Goal: Task Accomplishment & Management: Manage account settings

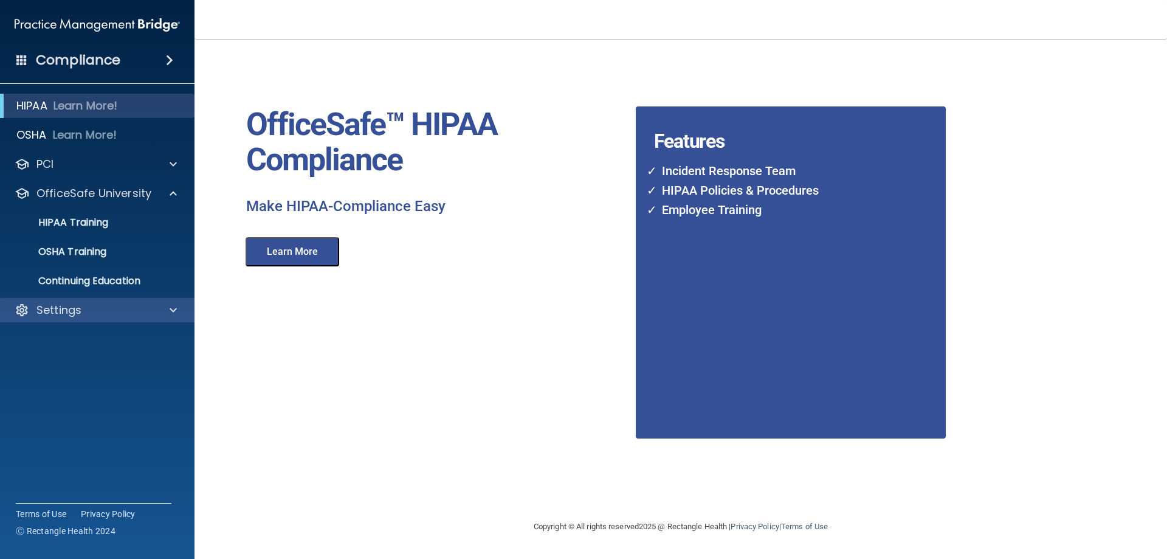
click at [72, 300] on div "Settings" at bounding box center [97, 310] width 195 height 24
click at [68, 312] on p "Settings" at bounding box center [58, 310] width 45 height 15
click at [66, 311] on p "Settings" at bounding box center [58, 310] width 45 height 15
click at [66, 314] on p "Settings" at bounding box center [58, 310] width 45 height 15
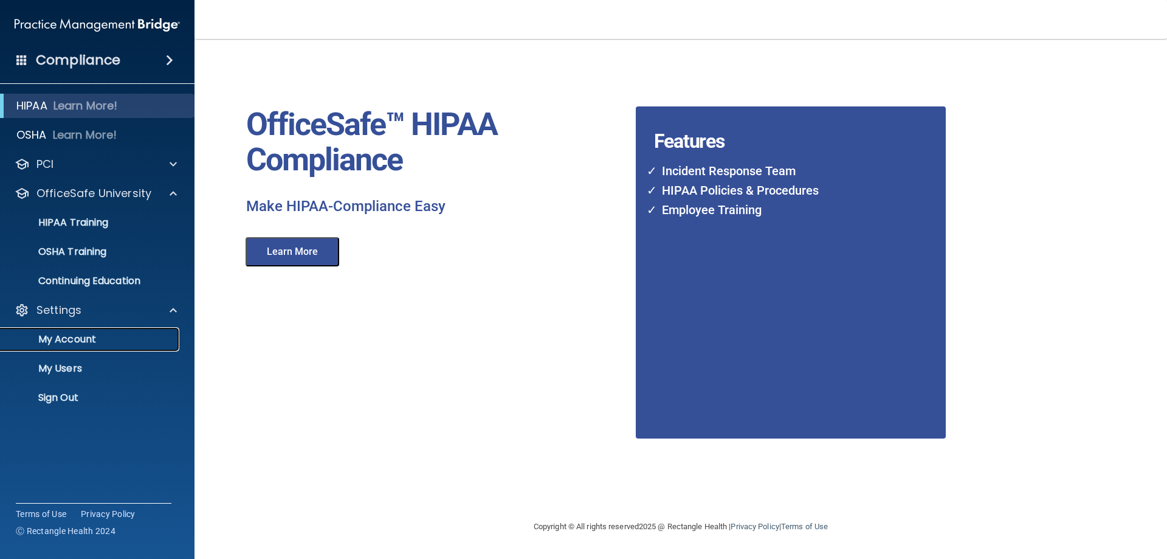
drag, startPoint x: 71, startPoint y: 332, endPoint x: 88, endPoint y: 333, distance: 17.7
click at [71, 333] on p "My Account" at bounding box center [91, 339] width 166 height 12
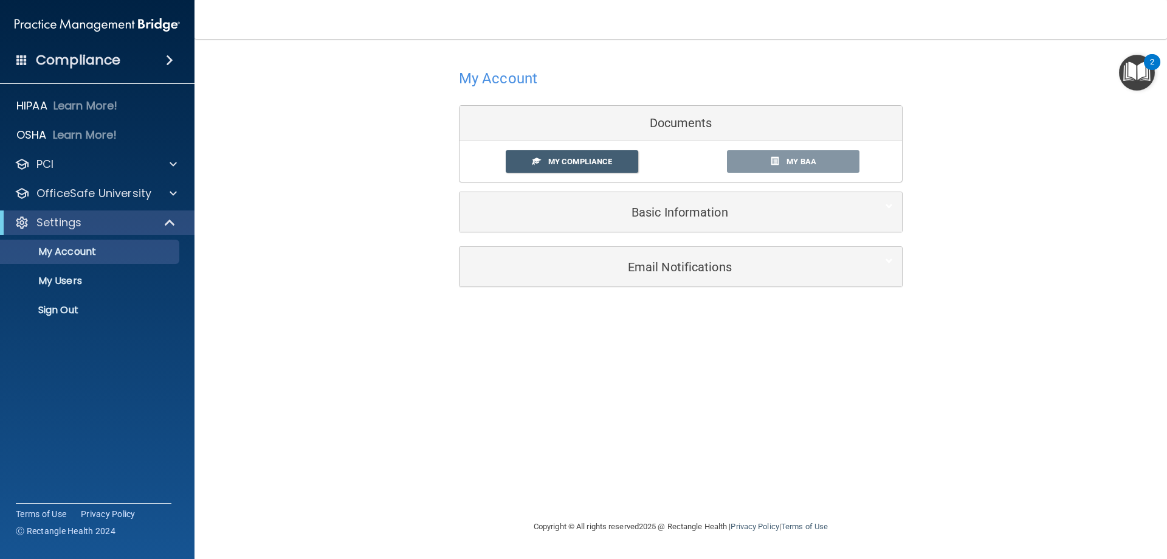
click at [1143, 63] on img "Open Resource Center, 2 new notifications" at bounding box center [1137, 73] width 36 height 36
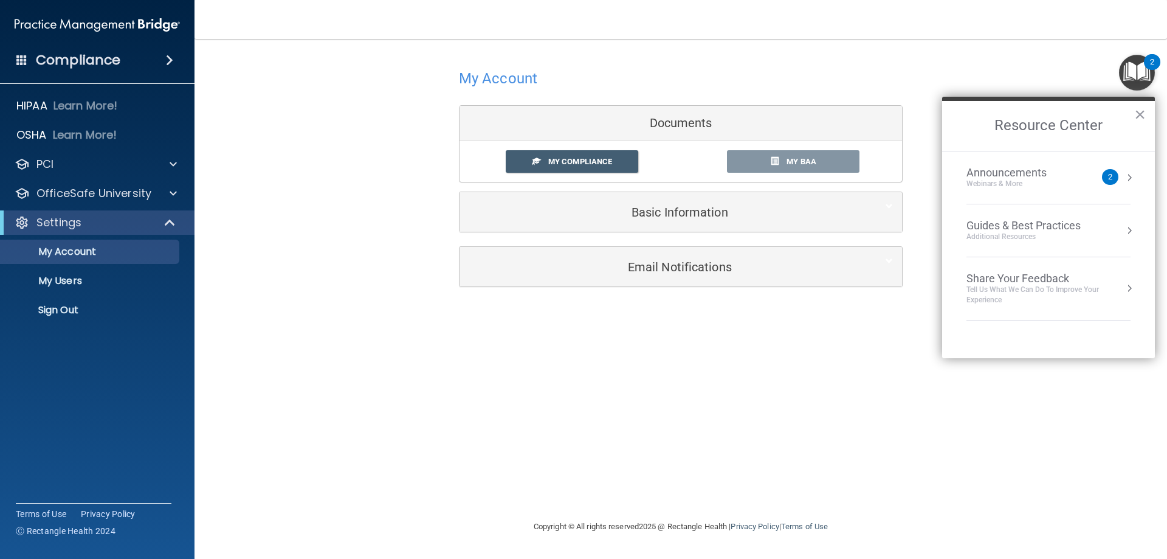
click at [506, 84] on h4 "My Account" at bounding box center [498, 79] width 78 height 16
click at [78, 313] on p "Sign Out" at bounding box center [91, 310] width 166 height 12
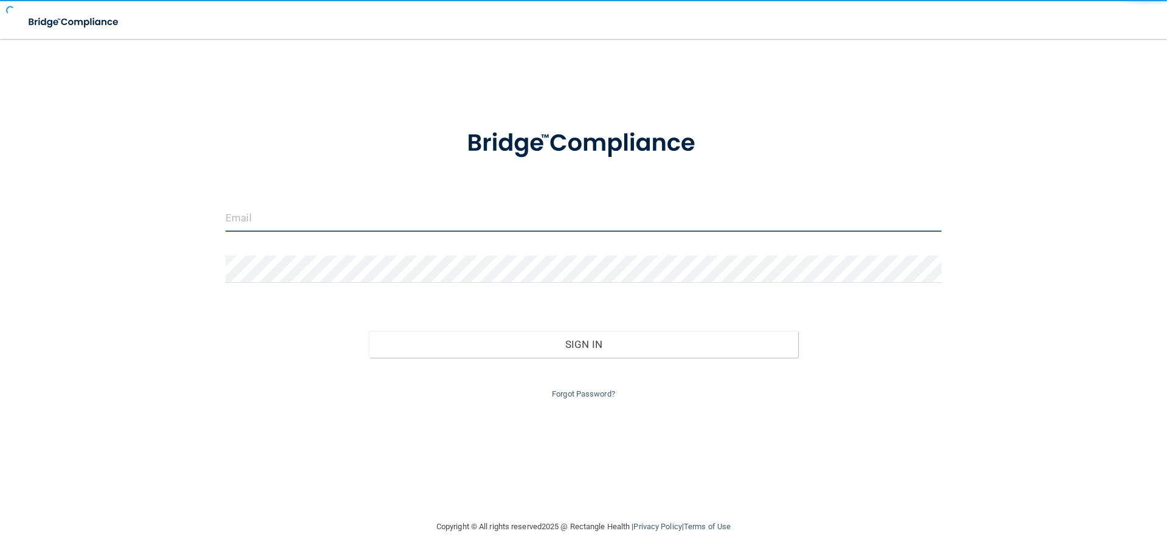
type input "[EMAIL_ADDRESS][DOMAIN_NAME]"
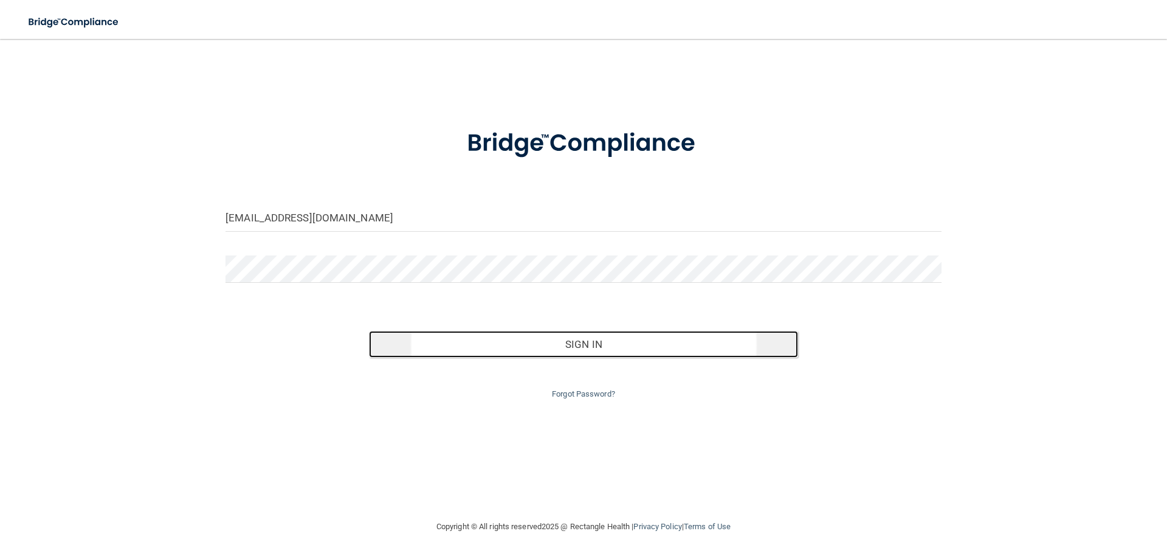
click at [523, 356] on button "Sign In" at bounding box center [584, 344] width 430 height 27
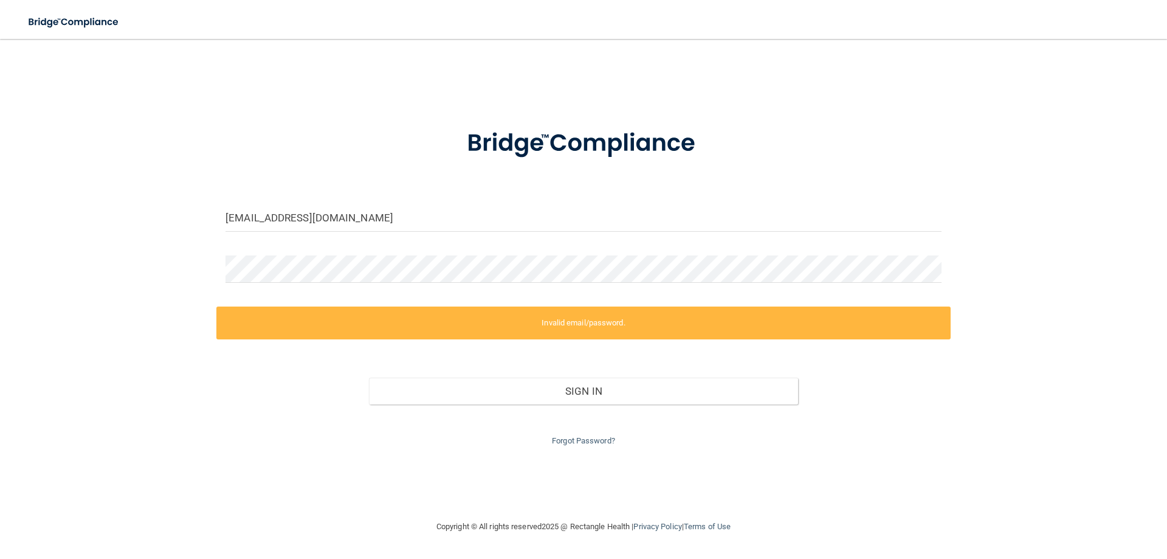
click at [564, 327] on label "Invalid email/password." at bounding box center [583, 322] width 734 height 33
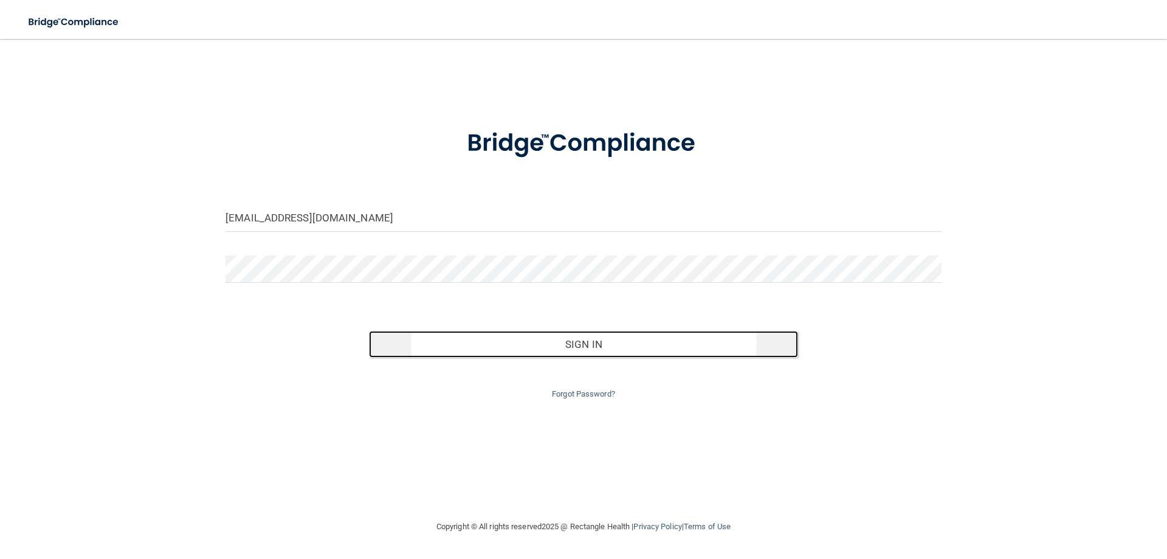
click at [574, 347] on button "Sign In" at bounding box center [584, 344] width 430 height 27
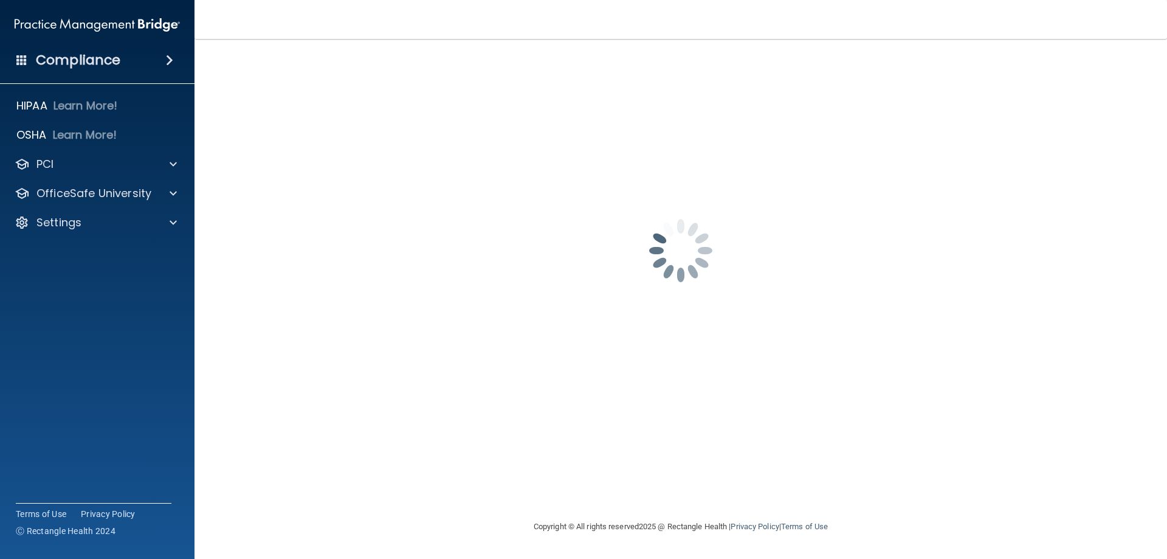
click at [82, 55] on h4 "Compliance" at bounding box center [78, 60] width 84 height 17
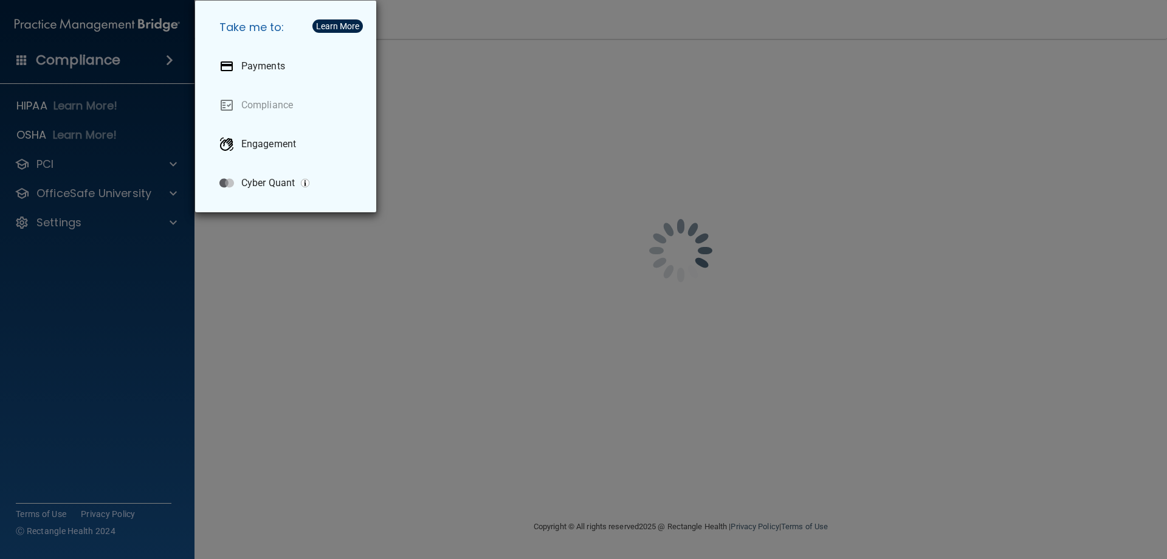
click at [314, 394] on div "Take me to: Payments Compliance Engagement Cyber Quant" at bounding box center [583, 279] width 1167 height 559
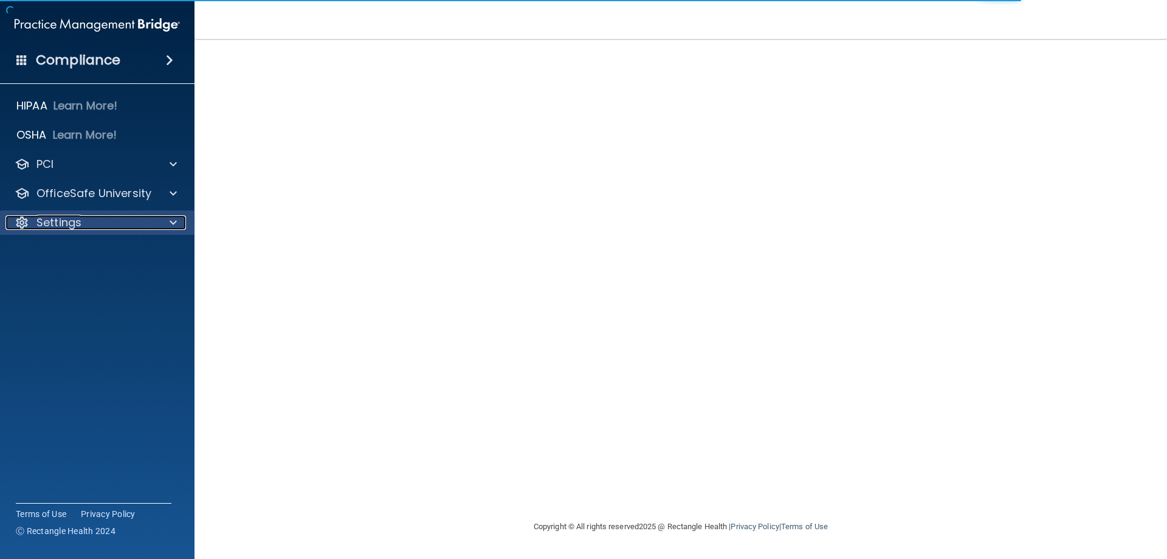
click at [154, 221] on div "Settings" at bounding box center [80, 222] width 151 height 15
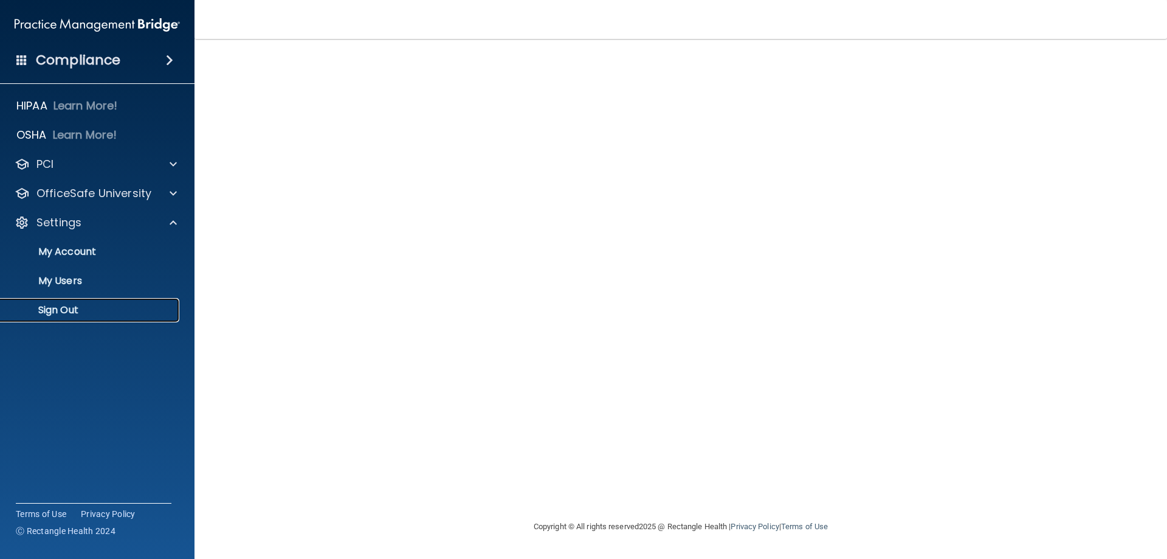
click at [81, 303] on link "Sign Out" at bounding box center [83, 310] width 191 height 24
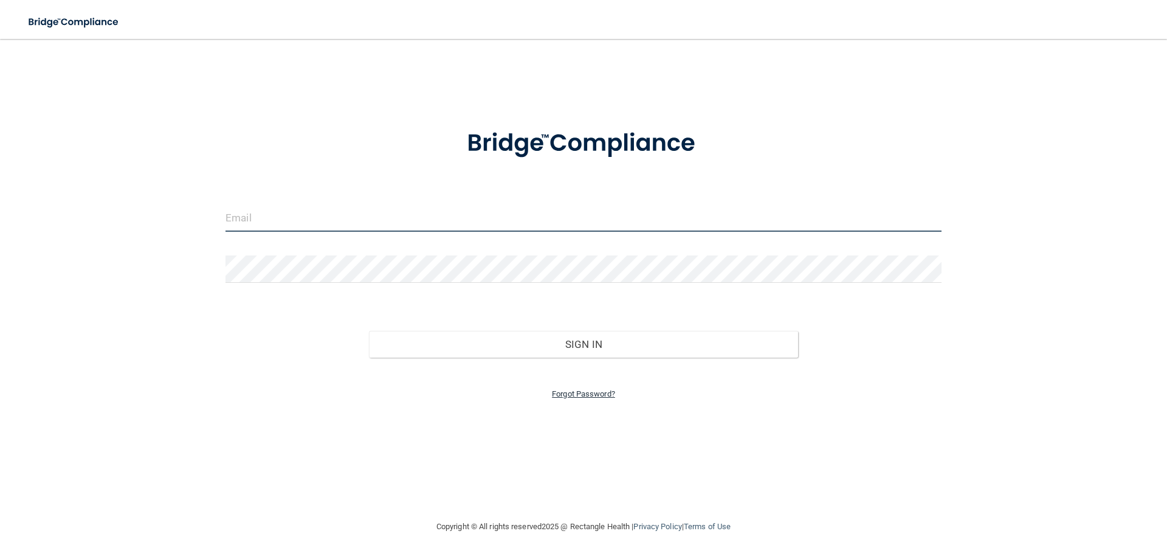
type input "[EMAIL_ADDRESS][DOMAIN_NAME]"
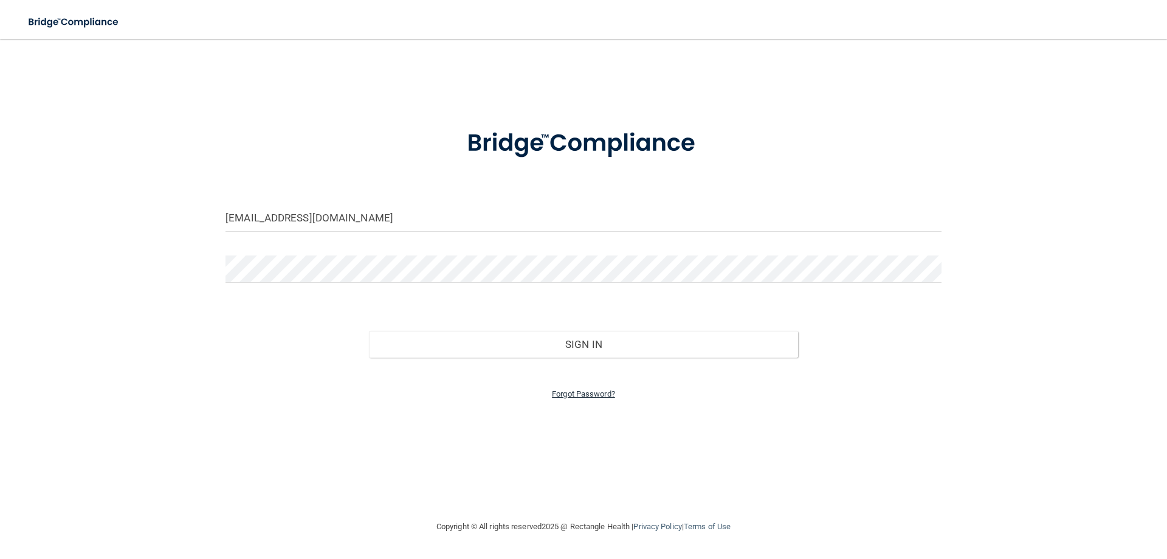
click at [585, 392] on link "Forgot Password?" at bounding box center [583, 393] width 63 height 9
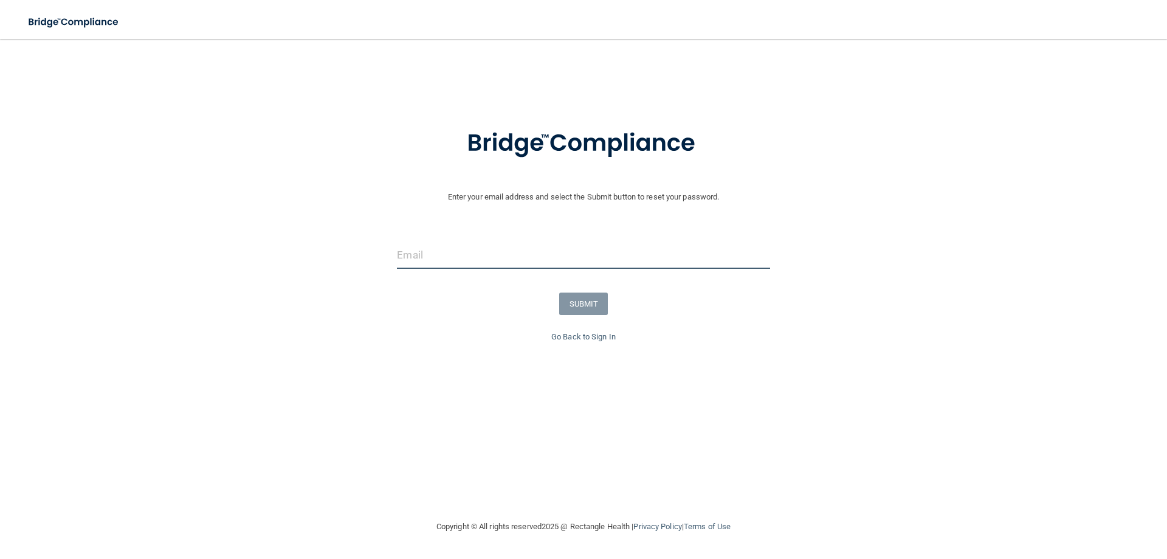
click at [535, 256] on input "email" at bounding box center [583, 254] width 373 height 27
type input "[EMAIL_ADDRESS][DOMAIN_NAME]"
click at [577, 301] on button "SUBMIT" at bounding box center [583, 303] width 49 height 22
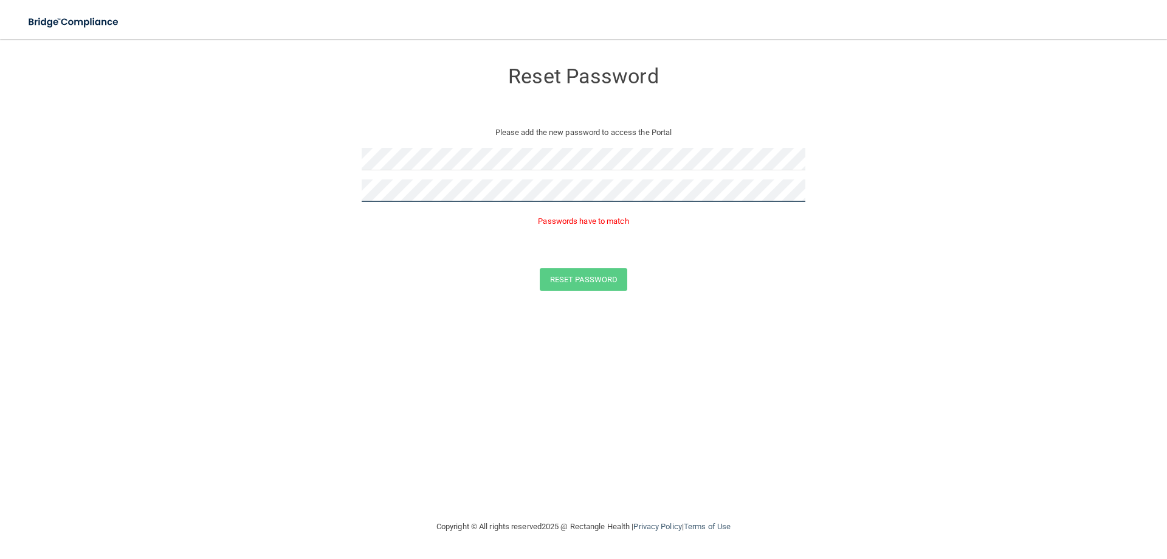
click at [201, 188] on form "Reset Password Please add the new password to access the Portal Passwords have …" at bounding box center [583, 178] width 1118 height 254
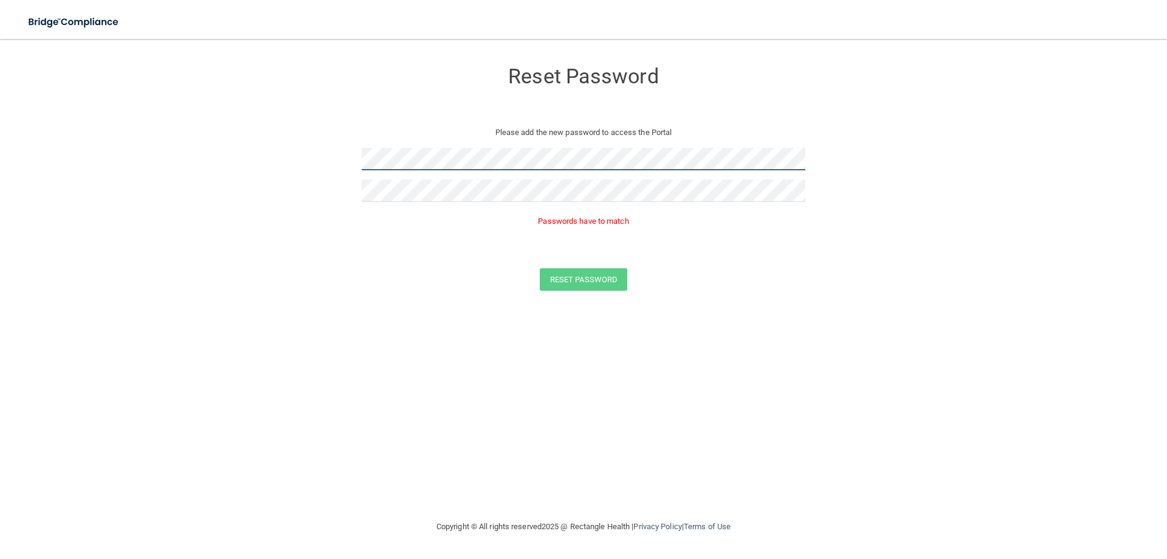
click at [78, 145] on form "Reset Password Please add the new password to access the Portal Passwords have …" at bounding box center [583, 178] width 1118 height 254
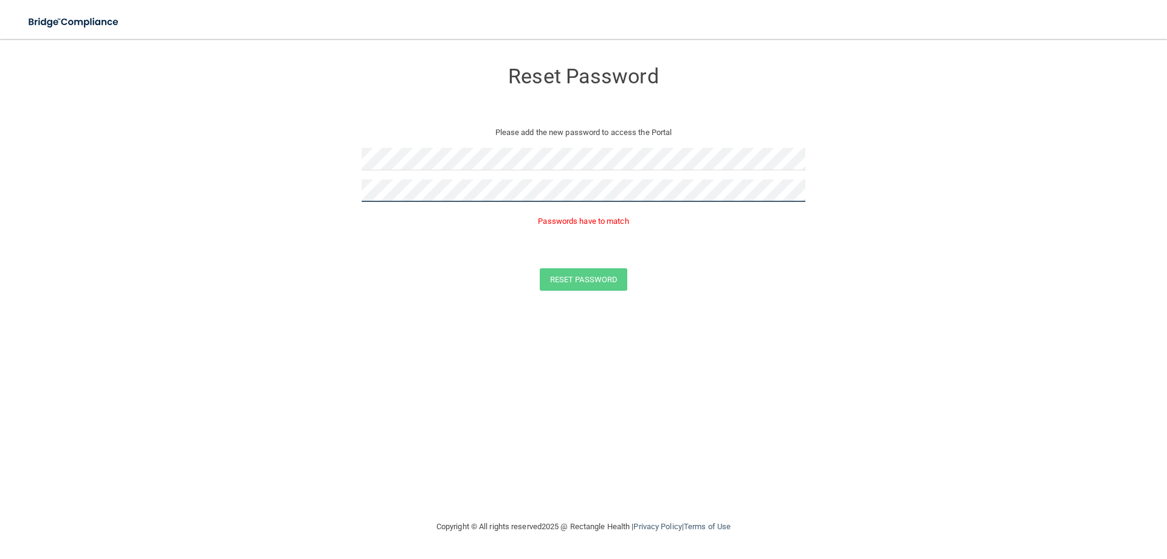
click at [163, 189] on form "Reset Password Please add the new password to access the Portal Passwords have …" at bounding box center [583, 178] width 1118 height 254
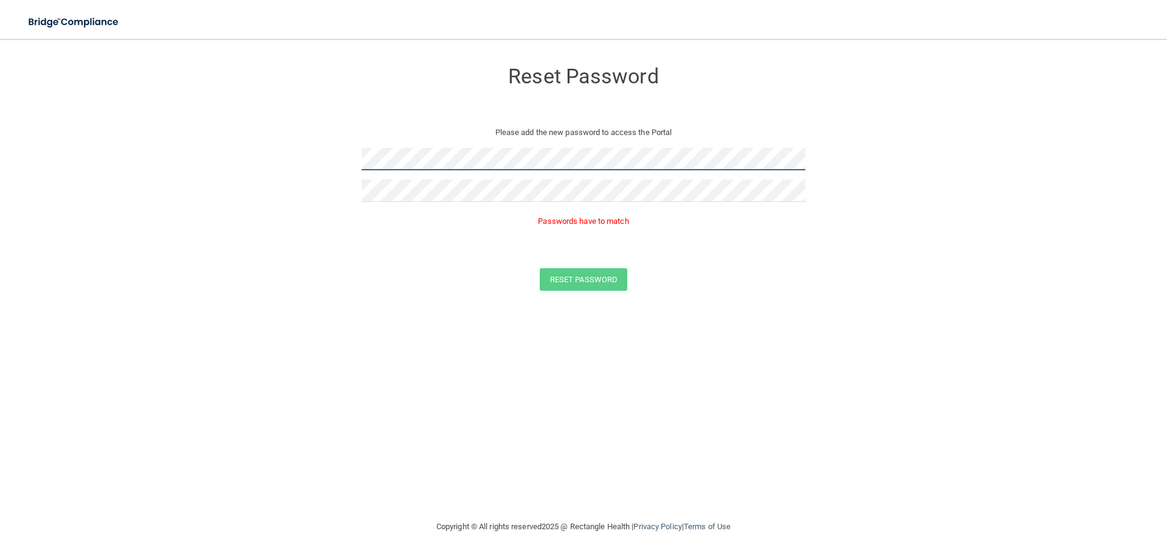
click at [84, 151] on form "Reset Password Please add the new password to access the Portal Passwords have …" at bounding box center [583, 178] width 1118 height 254
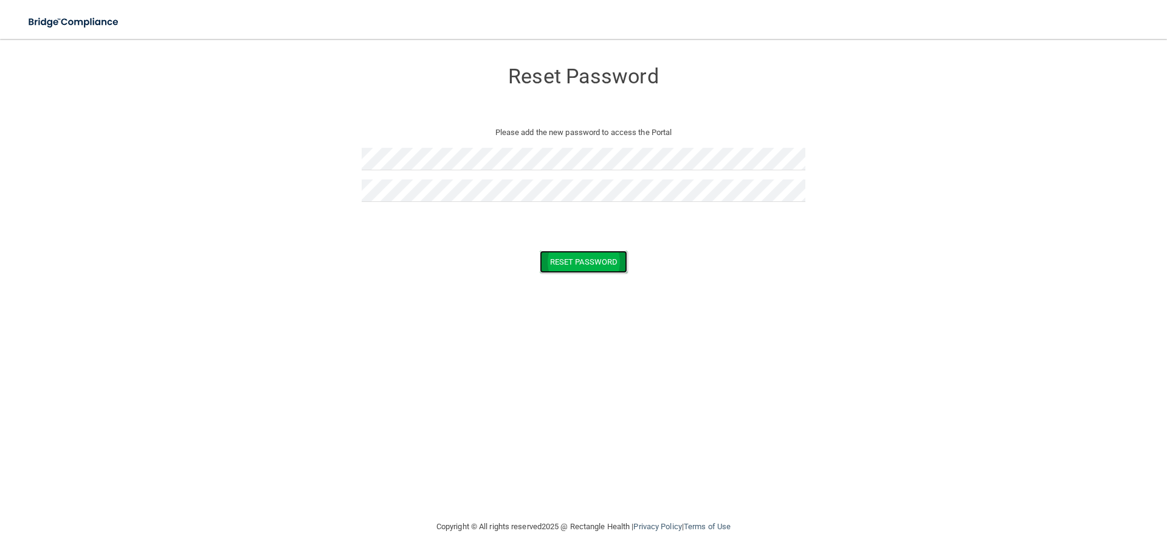
click at [593, 263] on button "Reset Password" at bounding box center [584, 261] width 88 height 22
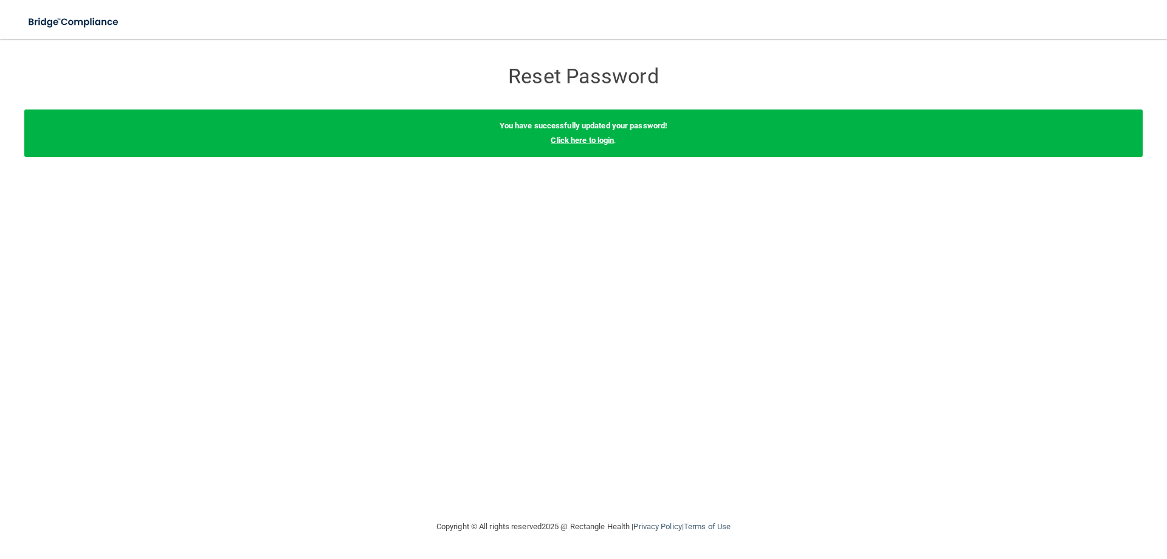
click at [587, 140] on link "Click here to login" at bounding box center [582, 140] width 63 height 9
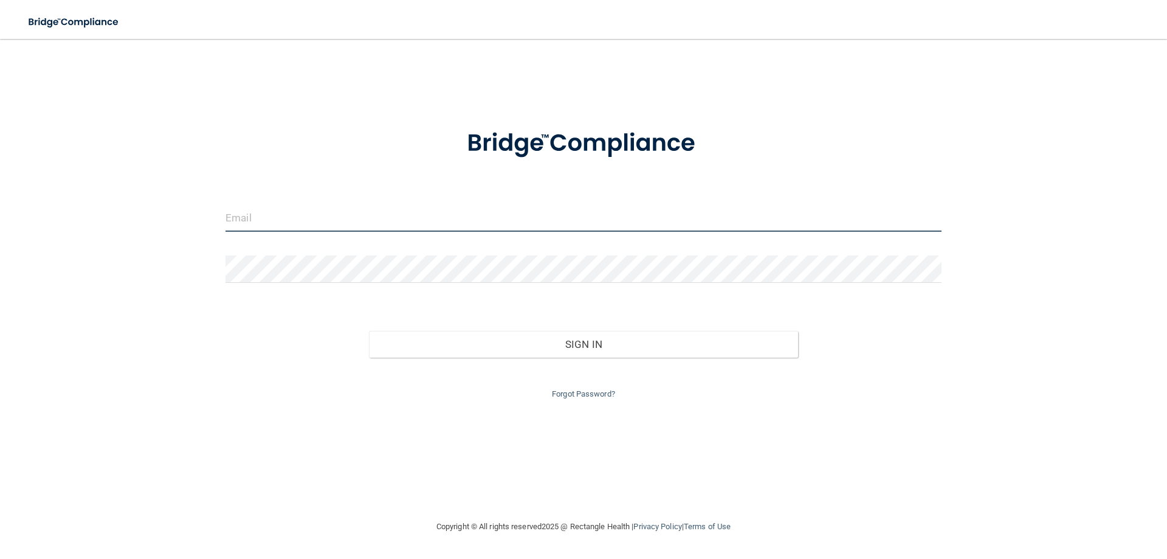
type input "[EMAIL_ADDRESS][DOMAIN_NAME]"
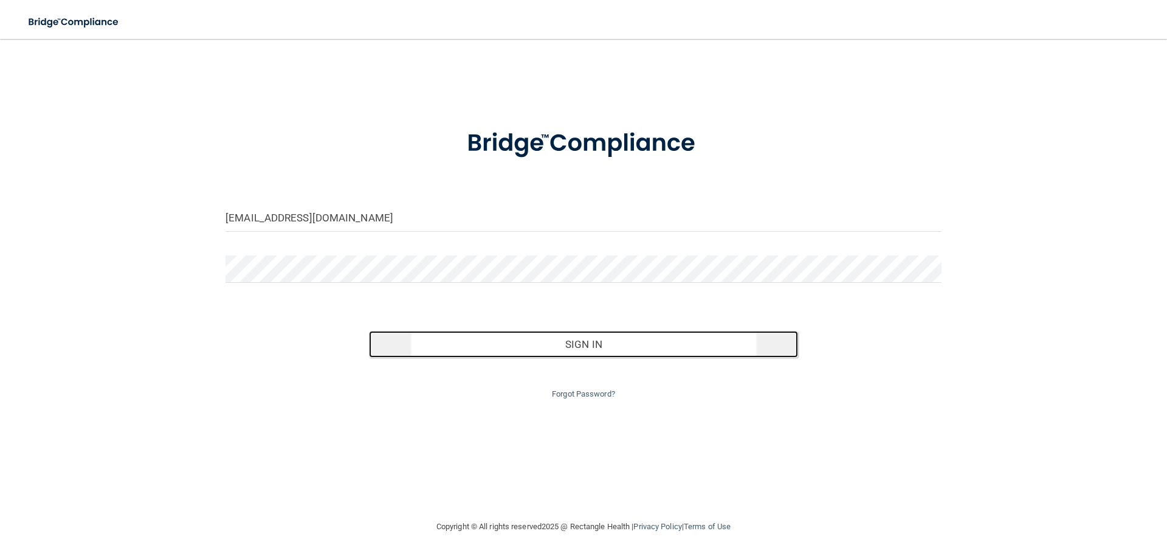
click at [585, 343] on button "Sign In" at bounding box center [584, 344] width 430 height 27
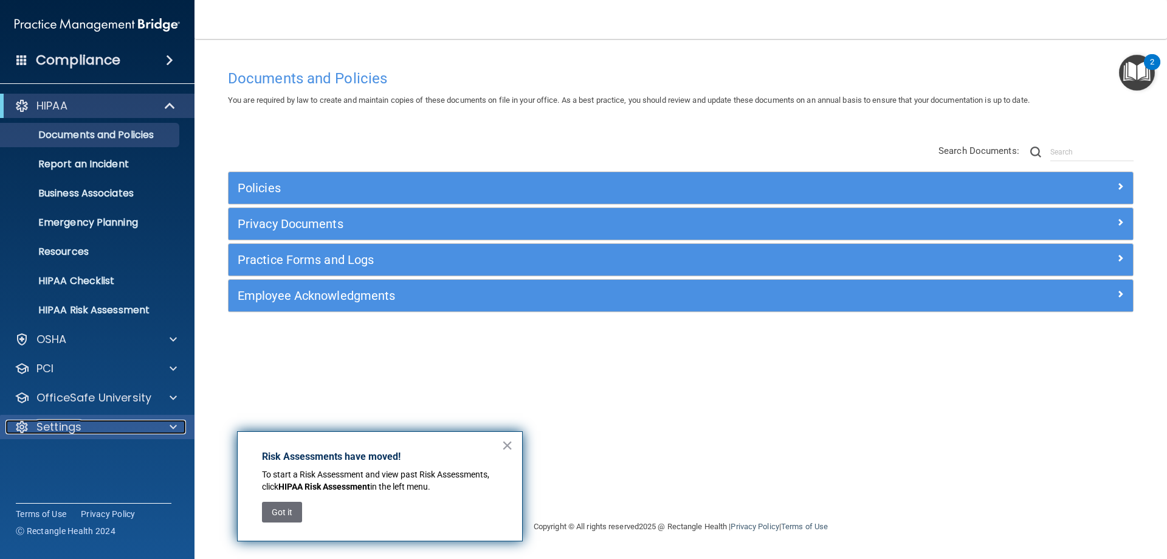
click at [32, 429] on div "Settings" at bounding box center [80, 426] width 151 height 15
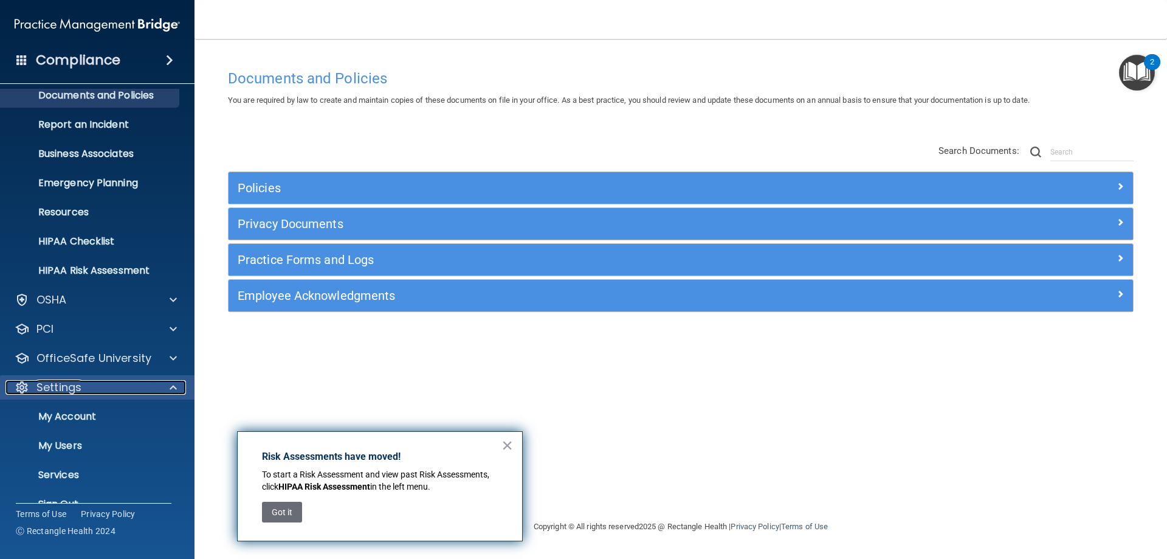
scroll to position [61, 0]
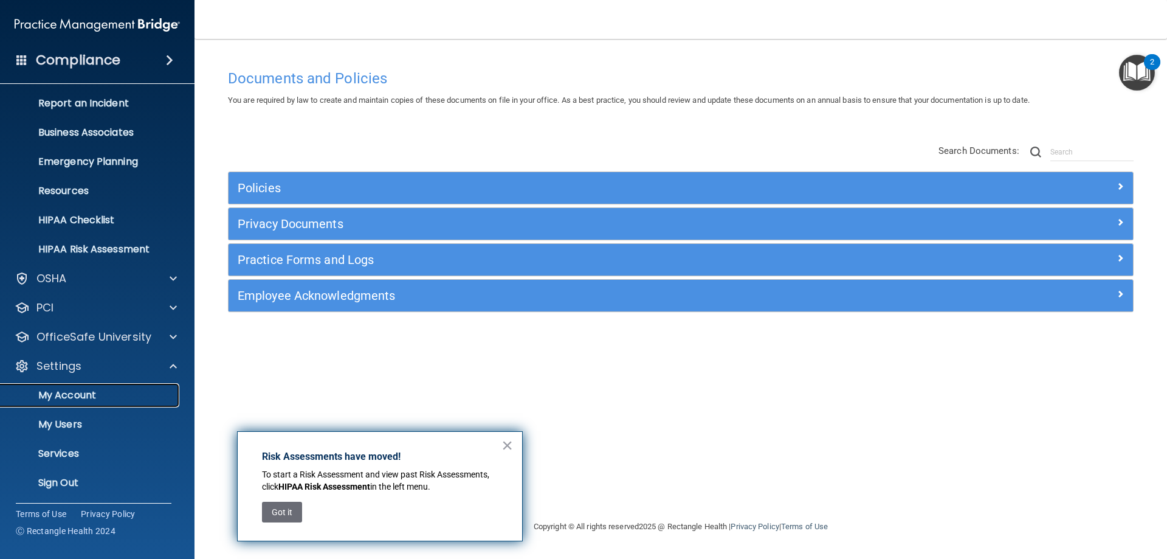
click at [86, 396] on p "My Account" at bounding box center [91, 395] width 166 height 12
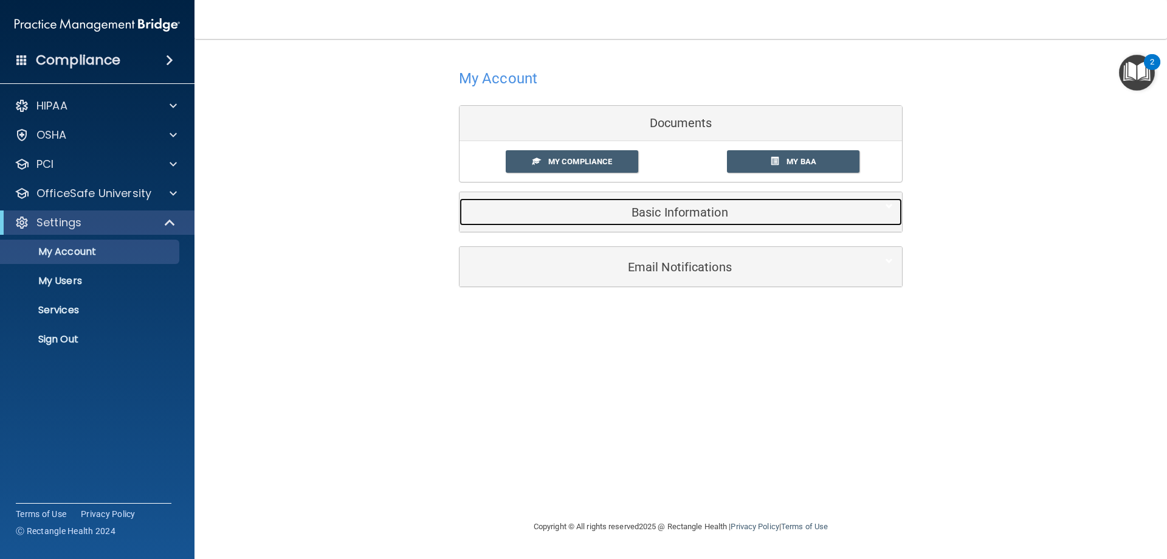
click at [655, 216] on h5 "Basic Information" at bounding box center [662, 211] width 387 height 13
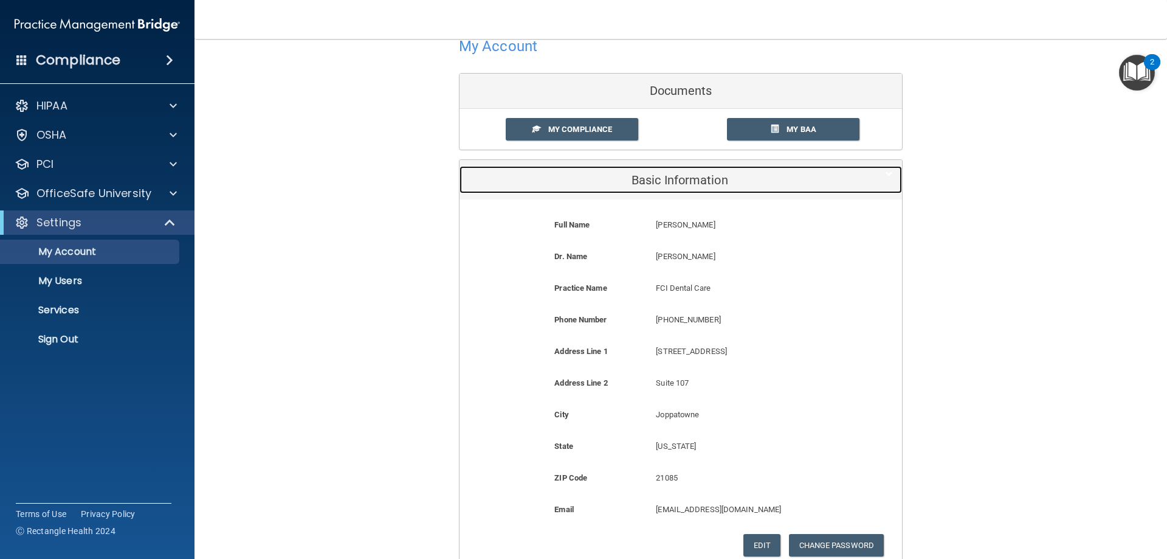
scroll to position [61, 0]
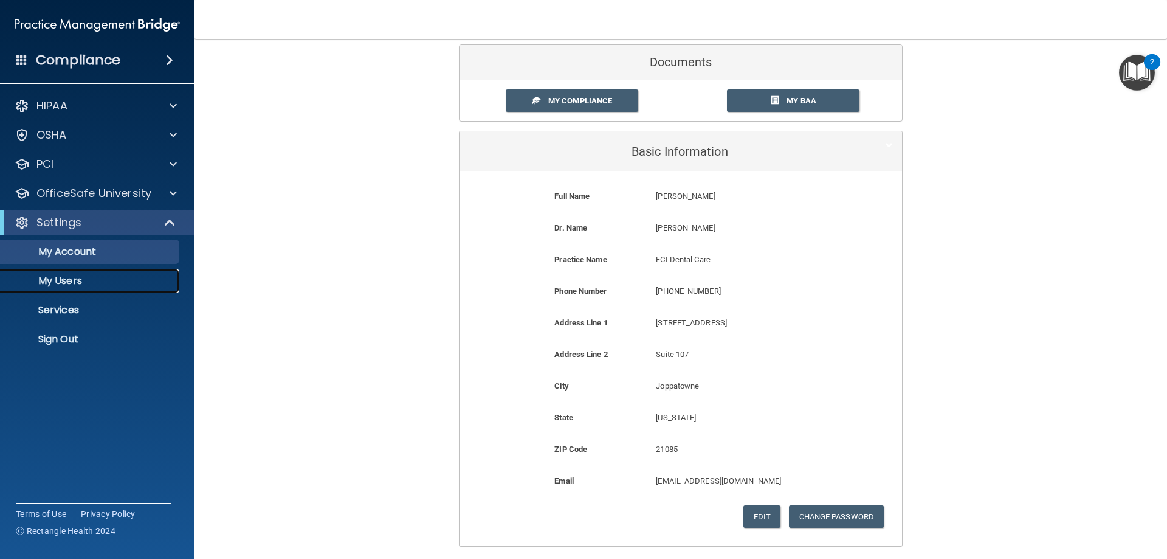
click at [77, 283] on p "My Users" at bounding box center [91, 281] width 166 height 12
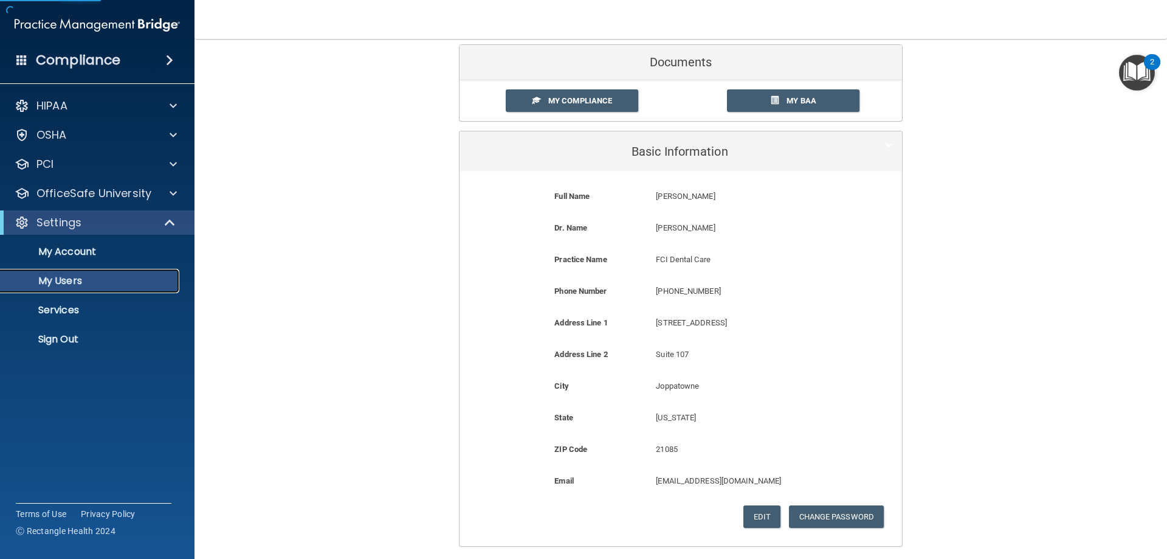
select select "20"
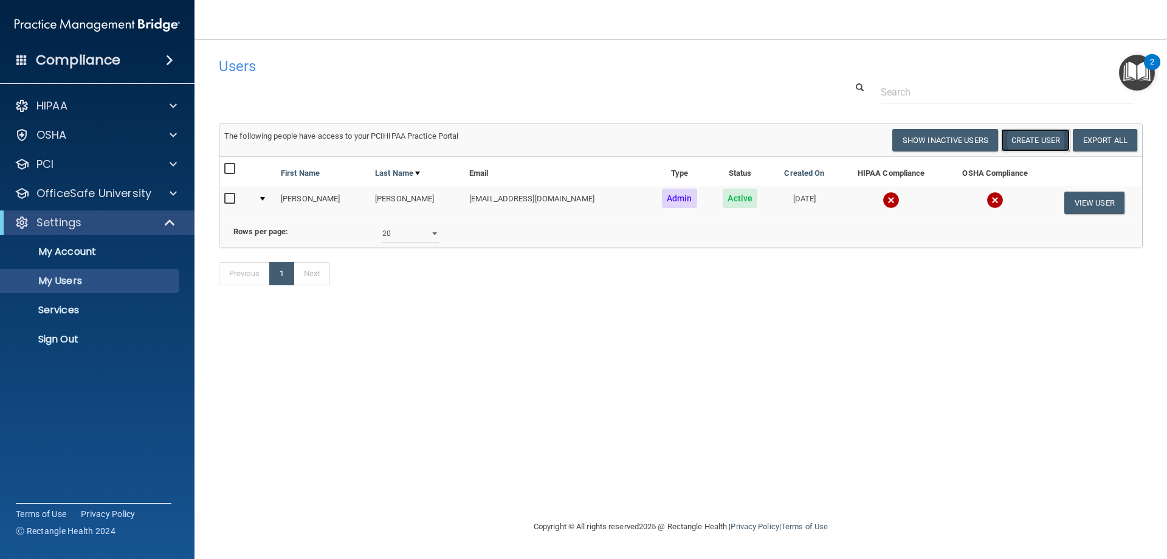
click at [1034, 138] on button "Create User" at bounding box center [1035, 140] width 69 height 22
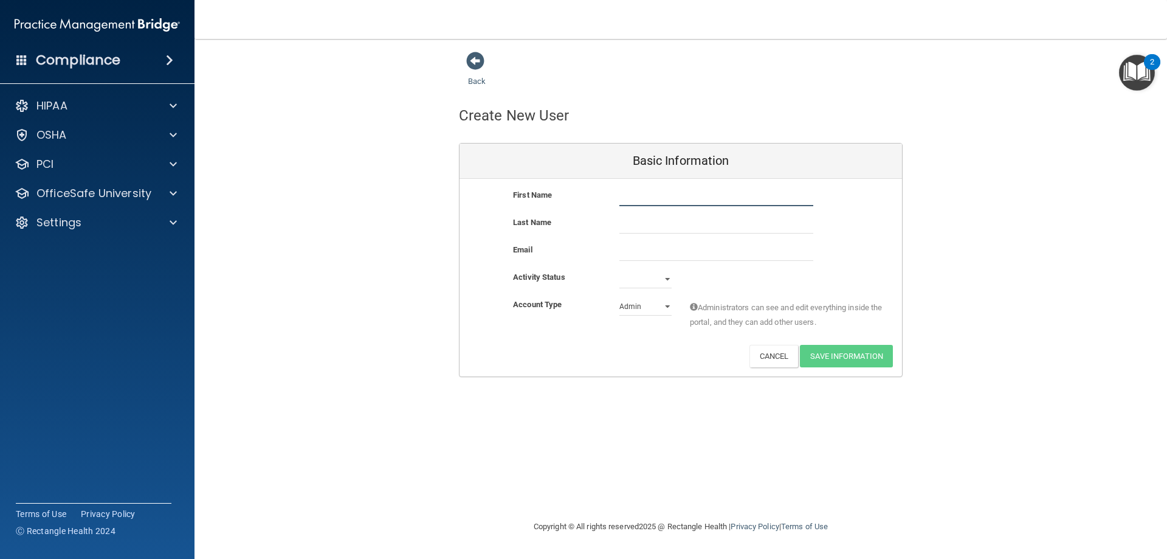
click at [655, 204] on input "text" at bounding box center [716, 197] width 194 height 18
type input "[PERSON_NAME]"
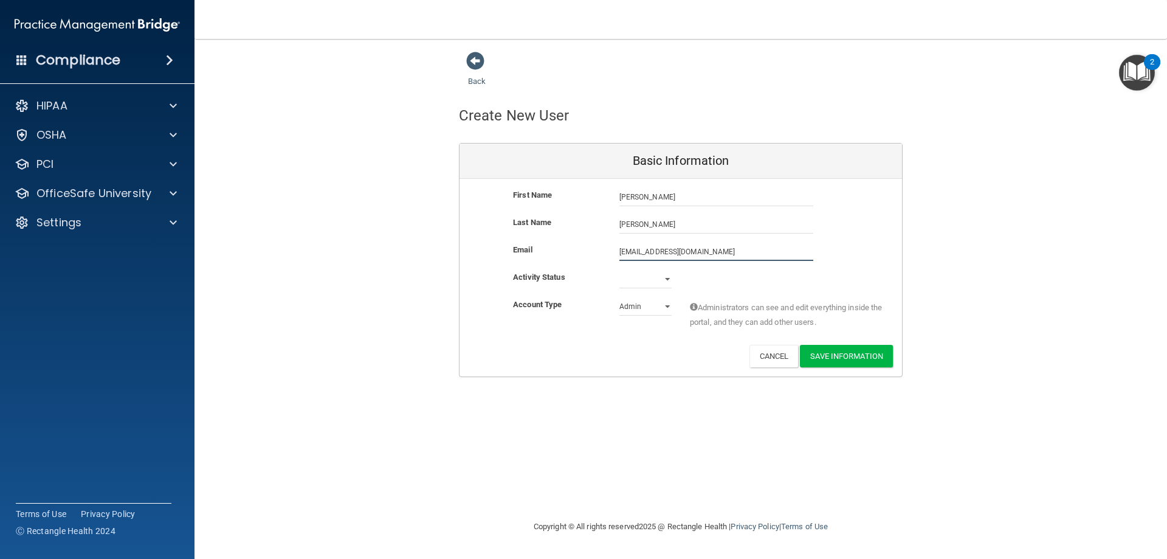
type input "[EMAIL_ADDRESS][DOMAIN_NAME]"
click at [635, 284] on select "Active Inactive" at bounding box center [645, 281] width 52 height 18
select select "active"
click at [619, 272] on select "Active Inactive" at bounding box center [645, 281] width 52 height 18
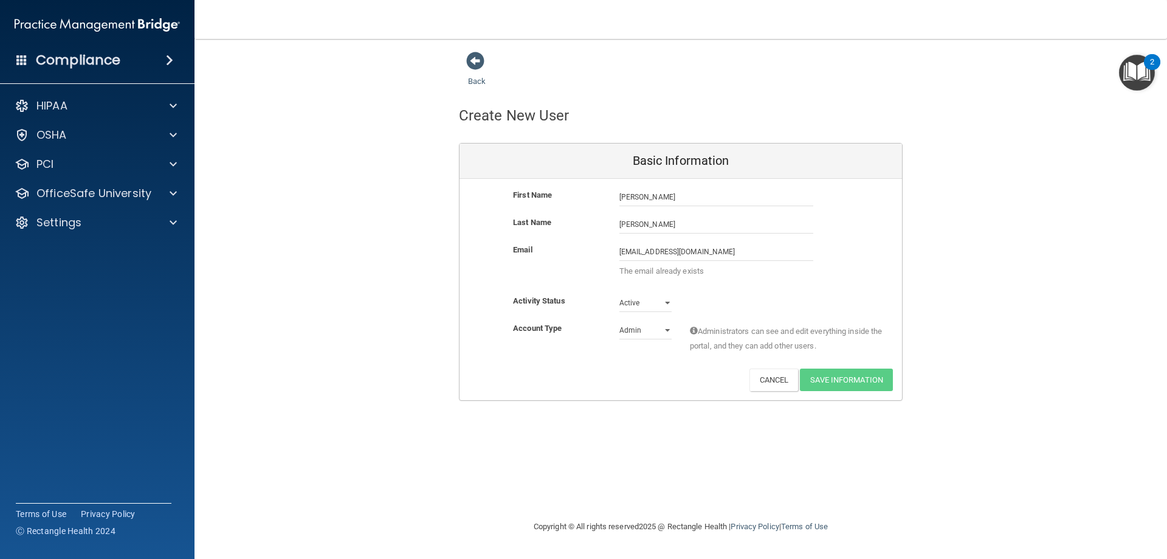
click at [705, 384] on div "Deactivate Reset Password Edit Cancel Save Information" at bounding box center [680, 379] width 442 height 22
click at [784, 387] on button "Cancel" at bounding box center [773, 379] width 49 height 22
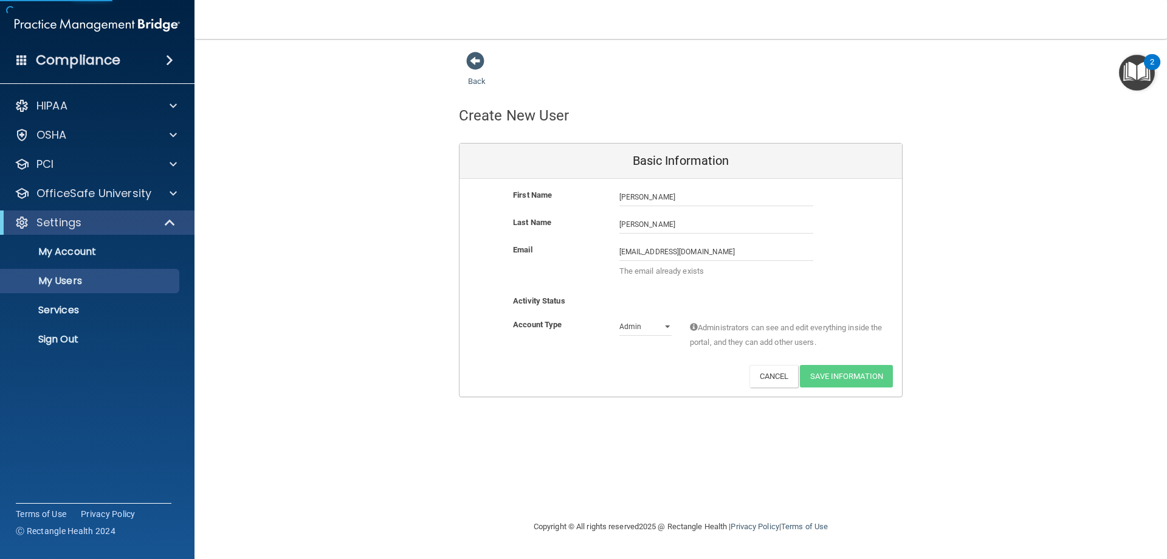
select select "20"
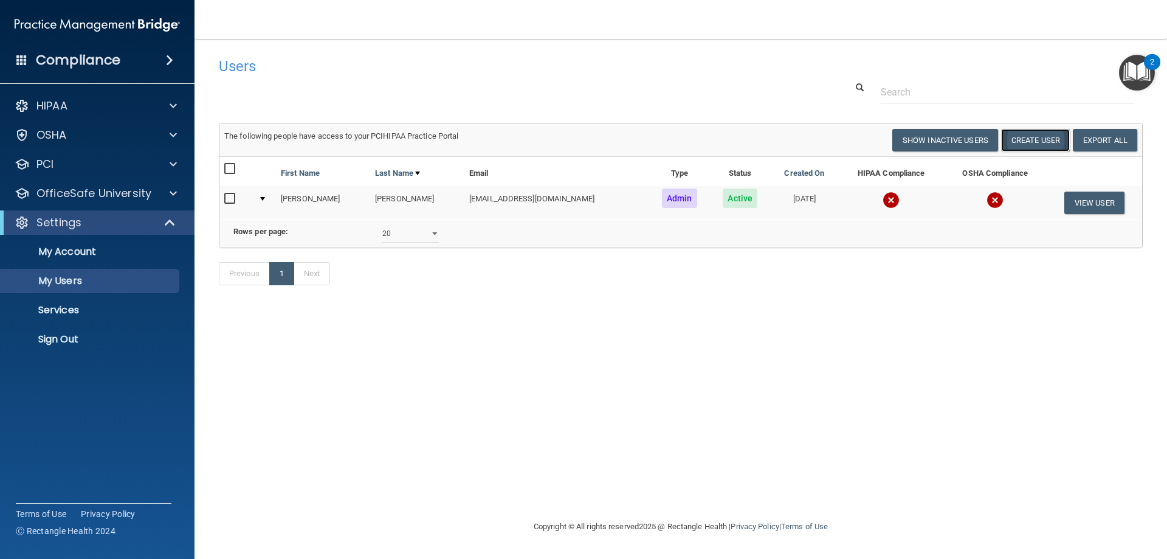
click at [1036, 139] on button "Create User" at bounding box center [1035, 140] width 69 height 22
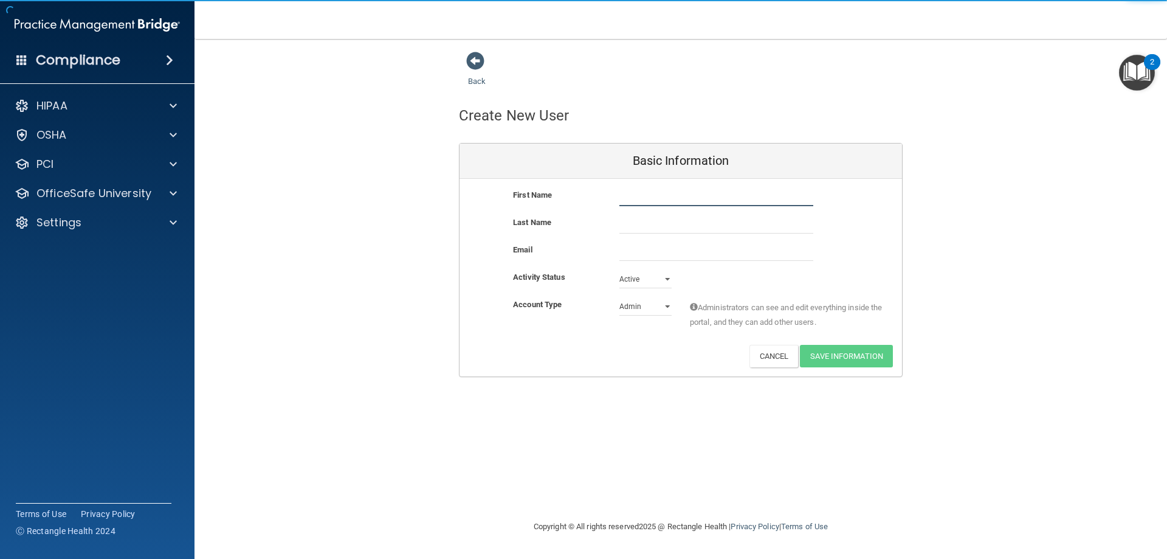
click at [738, 205] on input "text" at bounding box center [716, 197] width 194 height 18
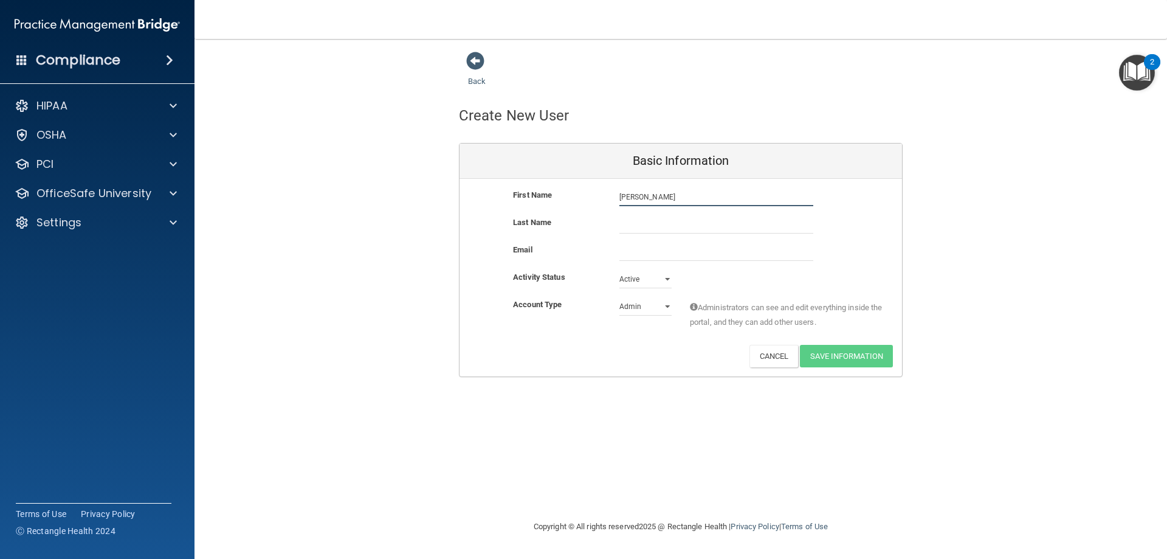
type input "Salima"
type input "Saccoh"
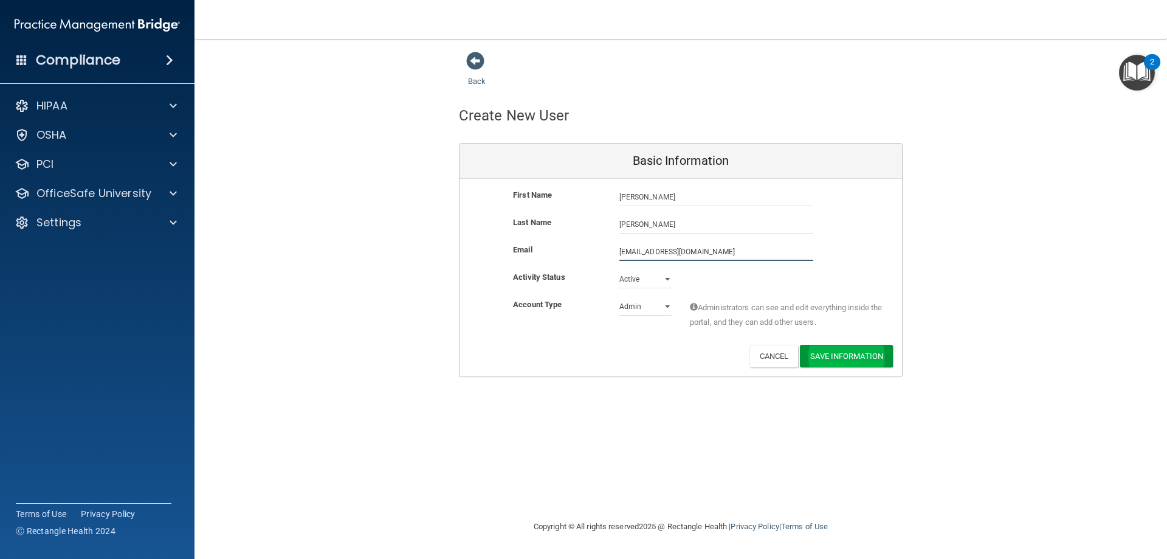
type input "[EMAIL_ADDRESS][DOMAIN_NAME]"
click at [838, 351] on button "Save Information" at bounding box center [846, 356] width 93 height 22
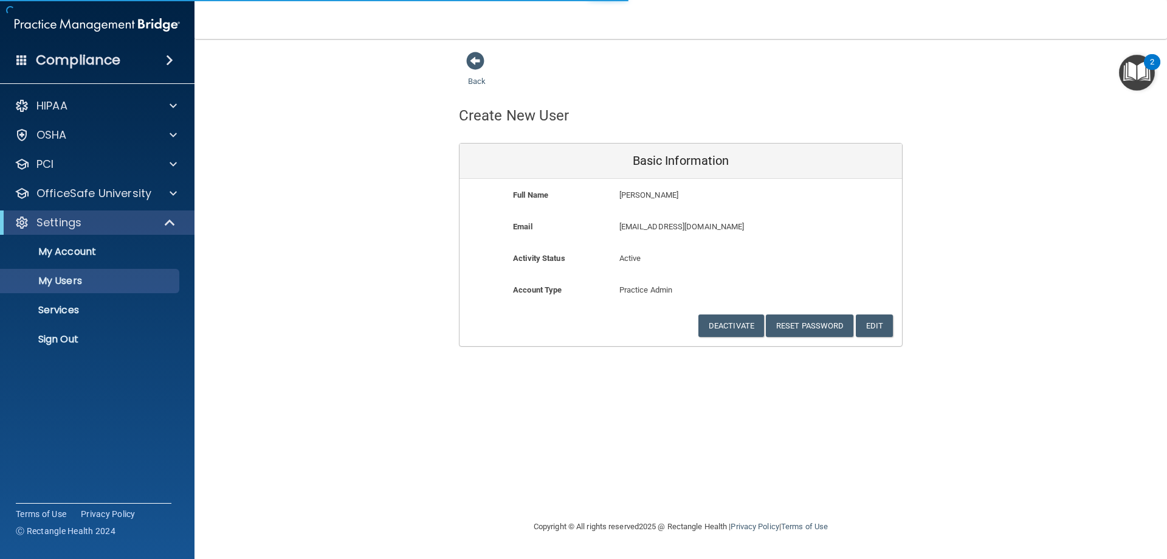
select select "20"
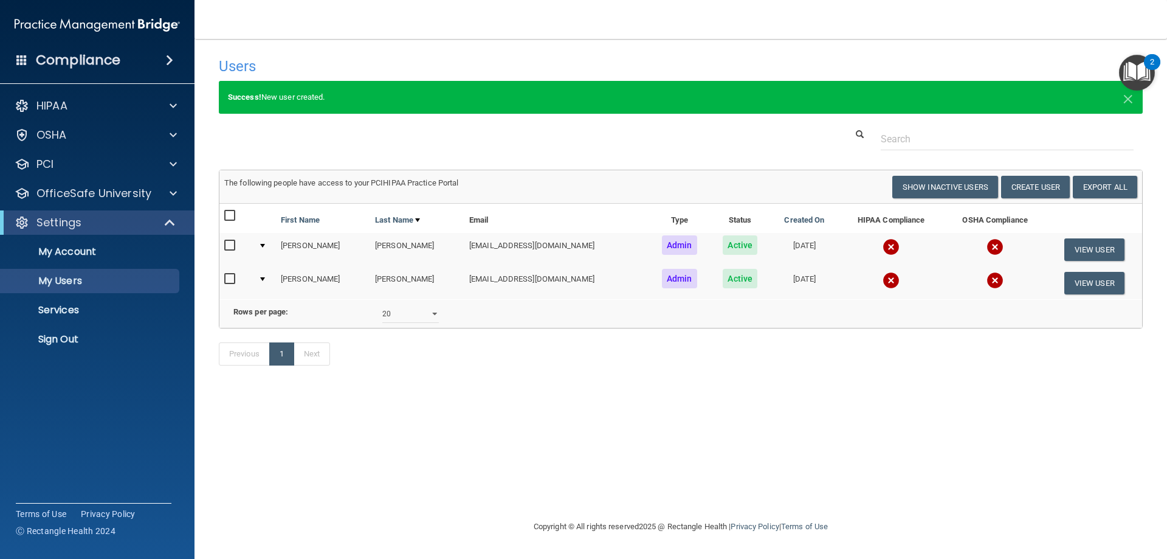
click at [883, 249] on img at bounding box center [891, 246] width 17 height 17
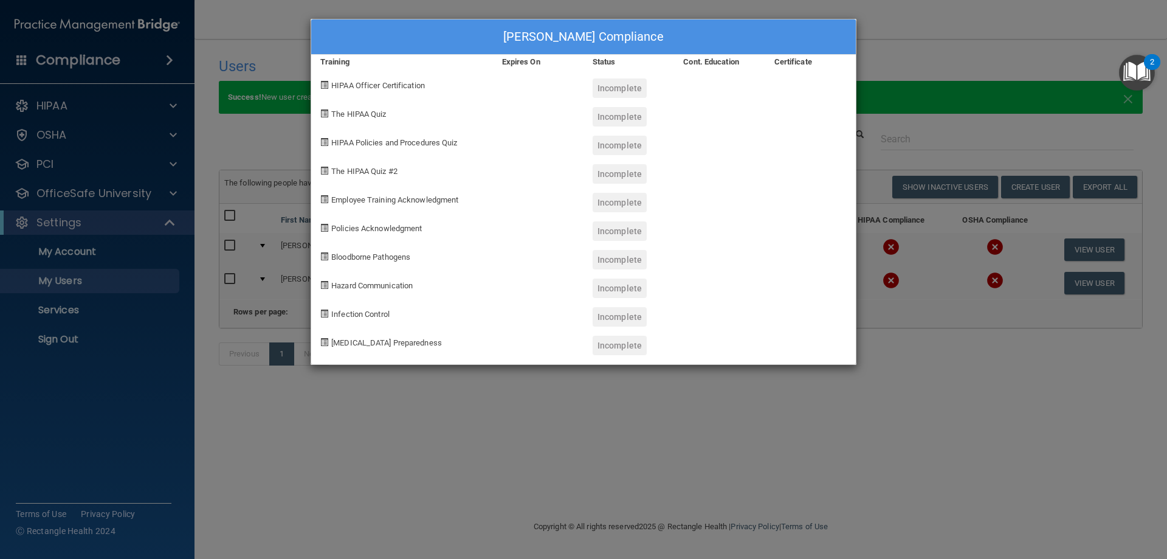
click at [1024, 322] on div "Mohamed Saccoh's Compliance Training Expires On Status Cont. Education Certific…" at bounding box center [583, 279] width 1167 height 559
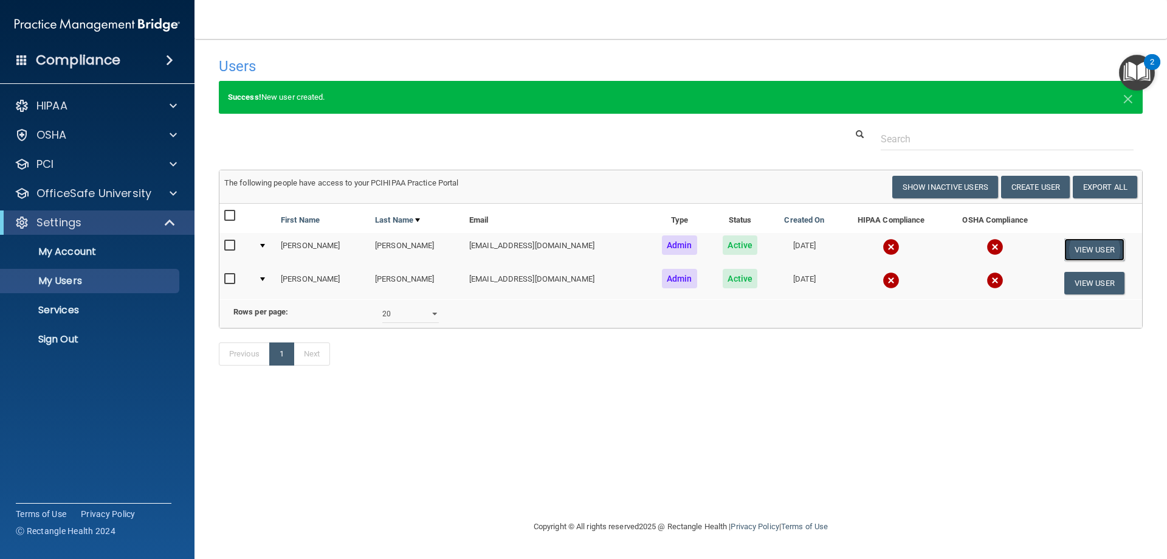
click at [1091, 249] on button "View User" at bounding box center [1094, 249] width 60 height 22
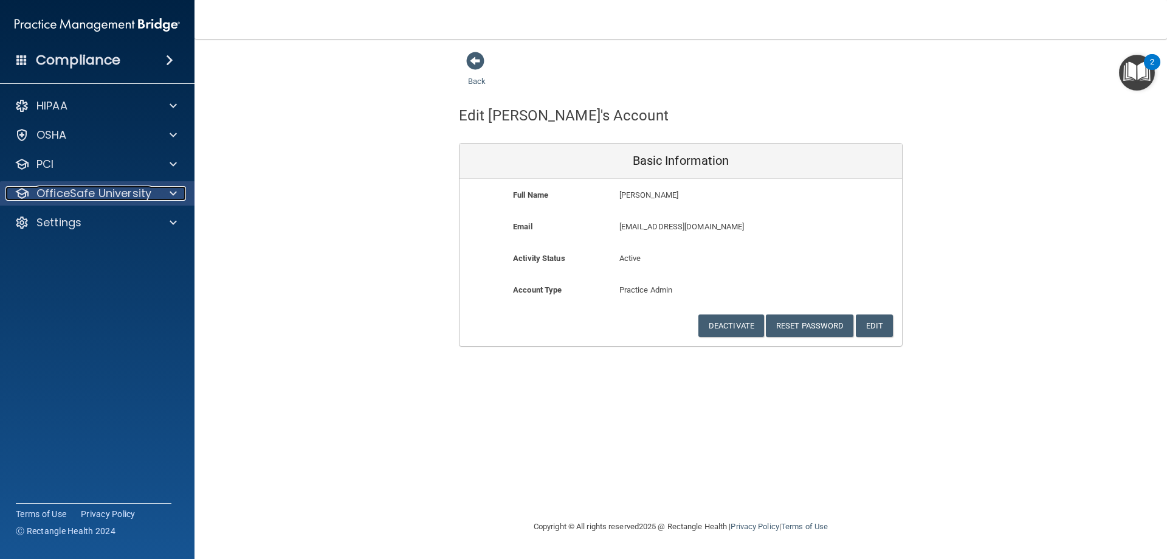
click at [129, 198] on p "OfficeSafe University" at bounding box center [93, 193] width 115 height 15
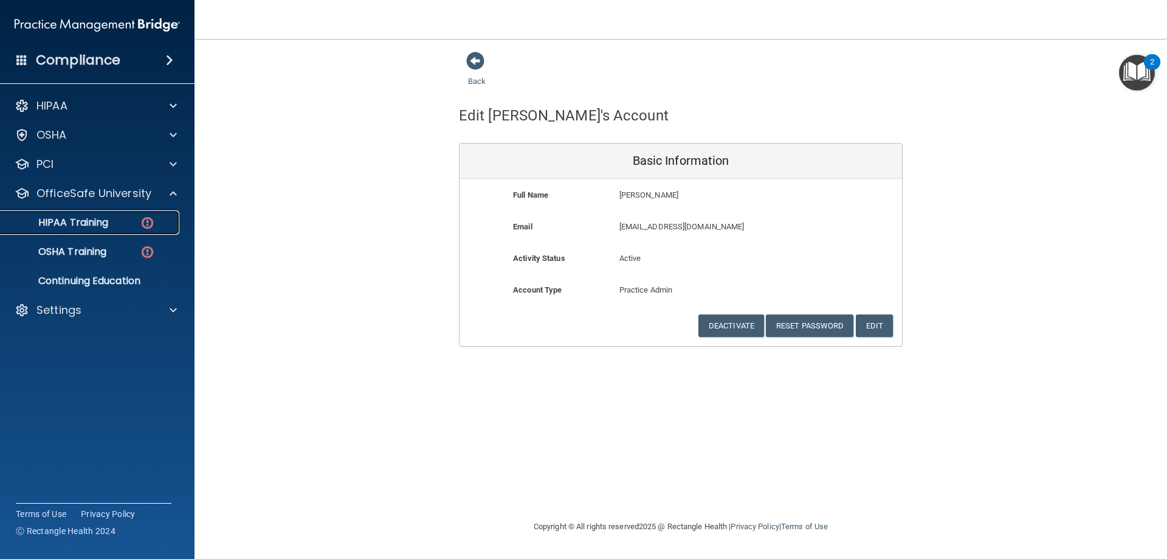
click at [100, 229] on p "HIPAA Training" at bounding box center [58, 222] width 100 height 12
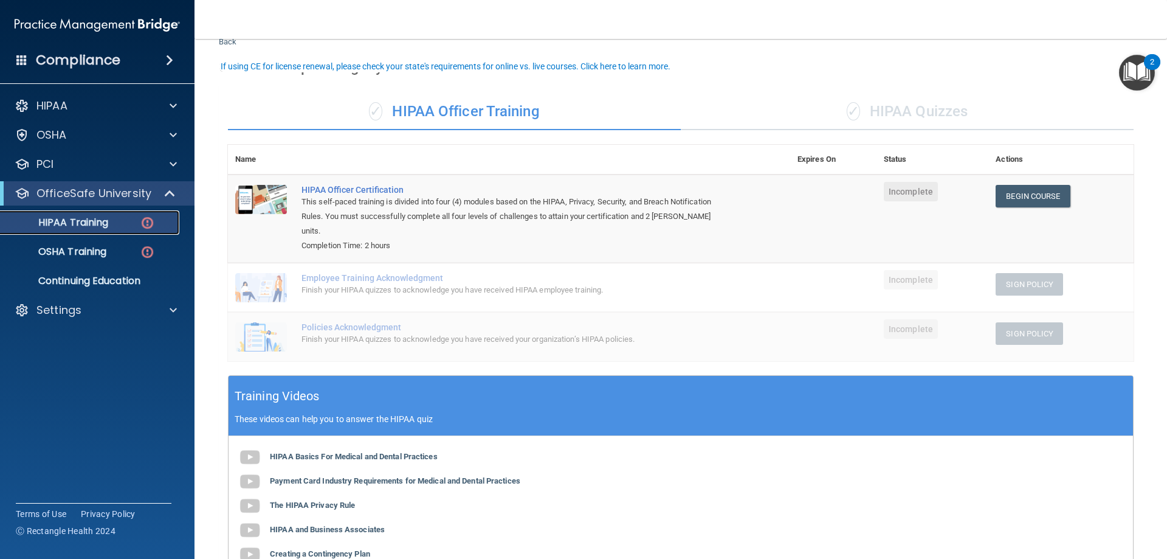
scroll to position [61, 0]
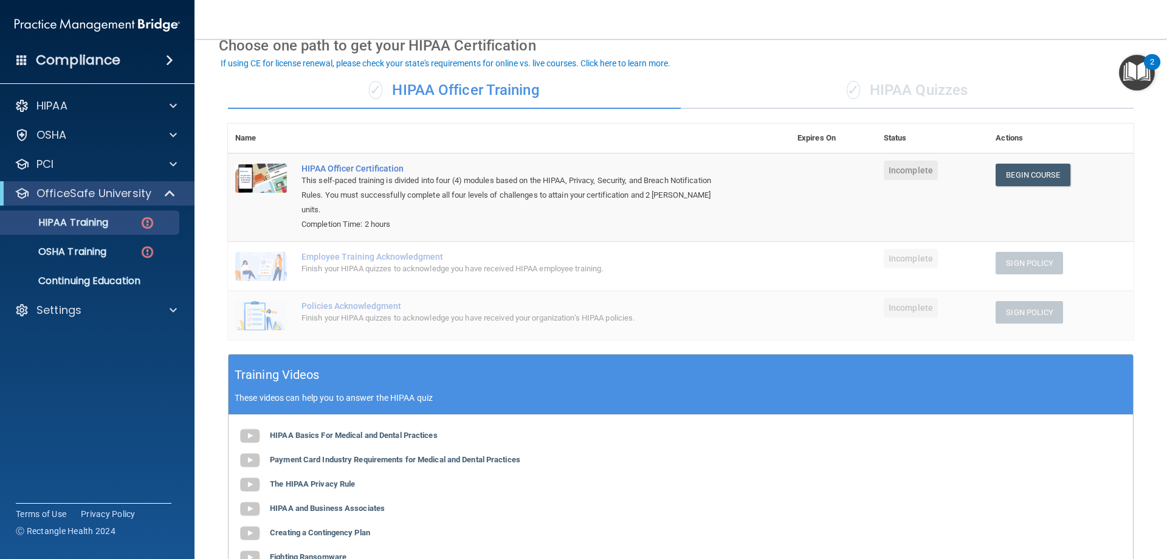
click at [847, 88] on span "✓" at bounding box center [853, 90] width 13 height 18
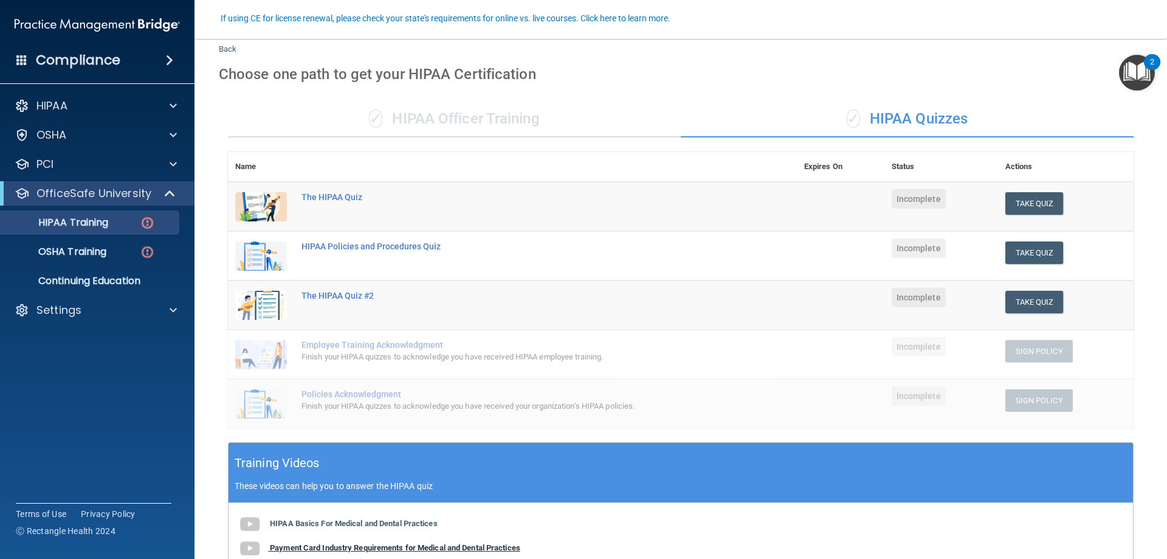
scroll to position [0, 0]
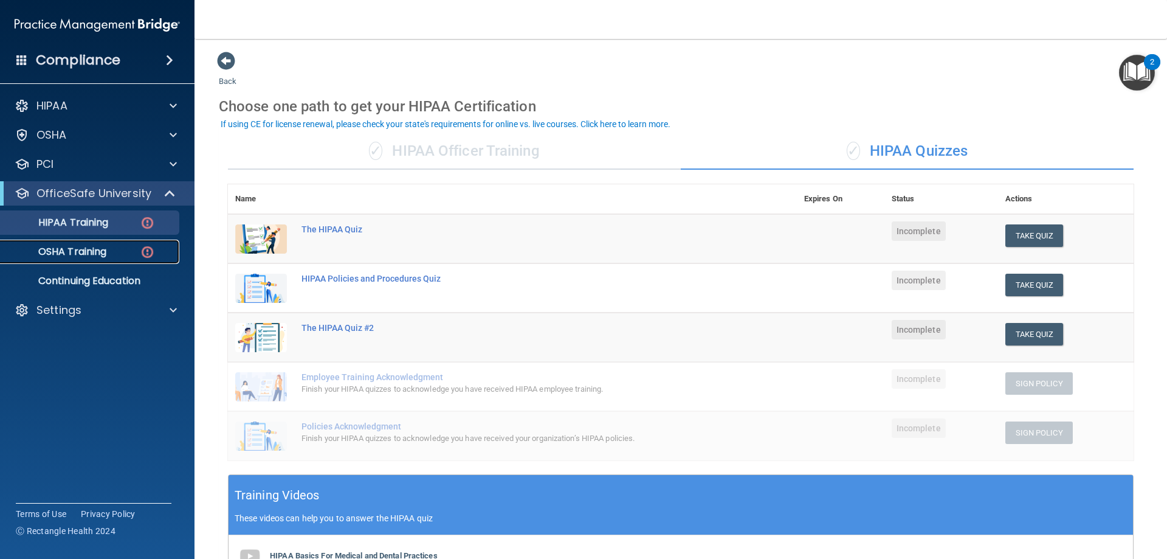
click at [72, 255] on p "OSHA Training" at bounding box center [57, 252] width 98 height 12
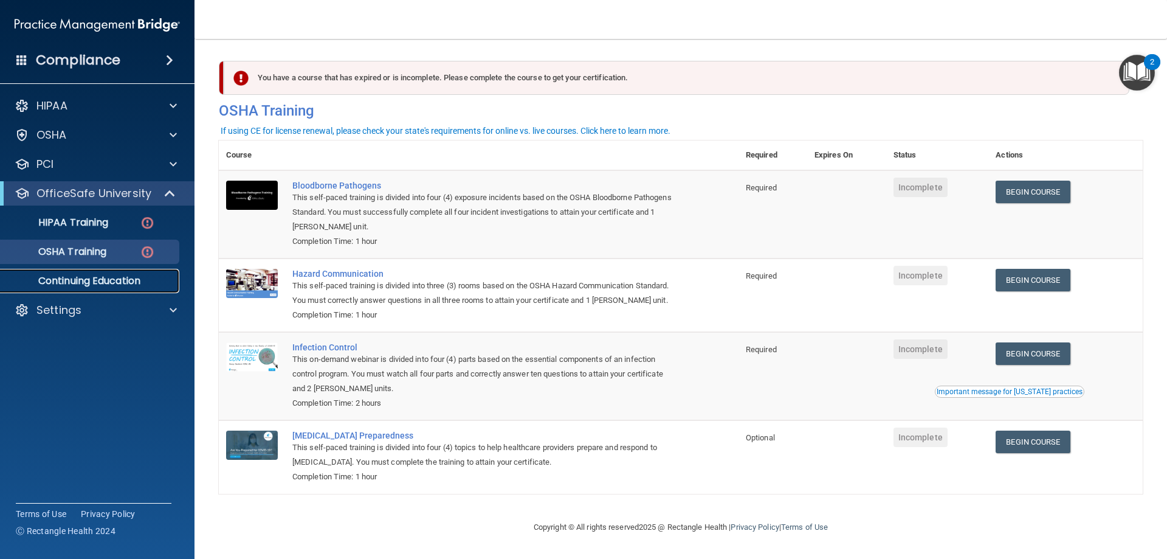
click at [93, 283] on p "Continuing Education" at bounding box center [91, 281] width 166 height 12
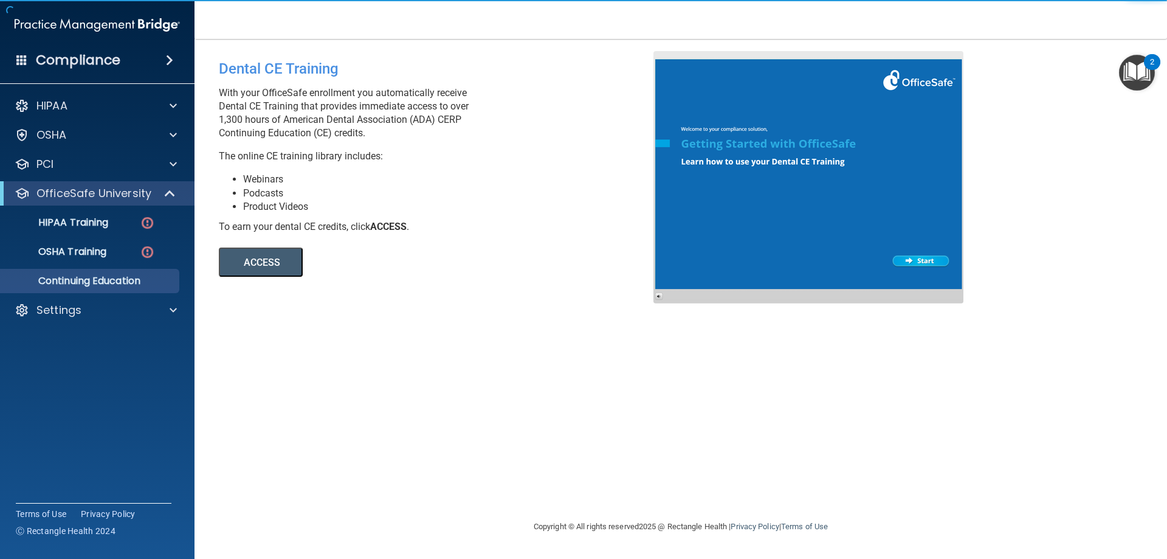
click at [255, 254] on button "ACCESS" at bounding box center [261, 261] width 84 height 29
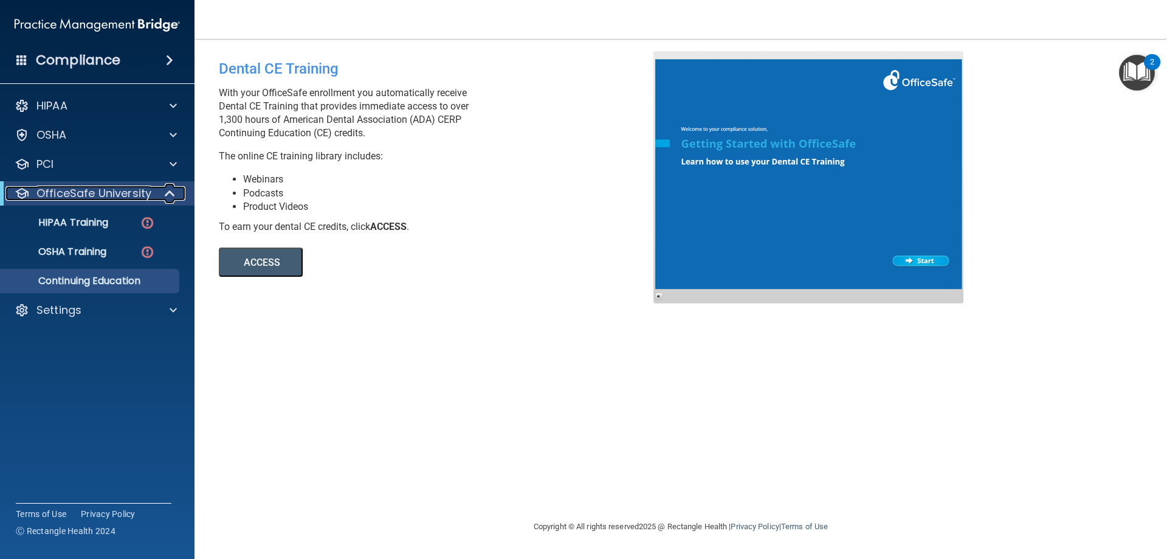
click at [145, 197] on p "OfficeSafe University" at bounding box center [93, 193] width 115 height 15
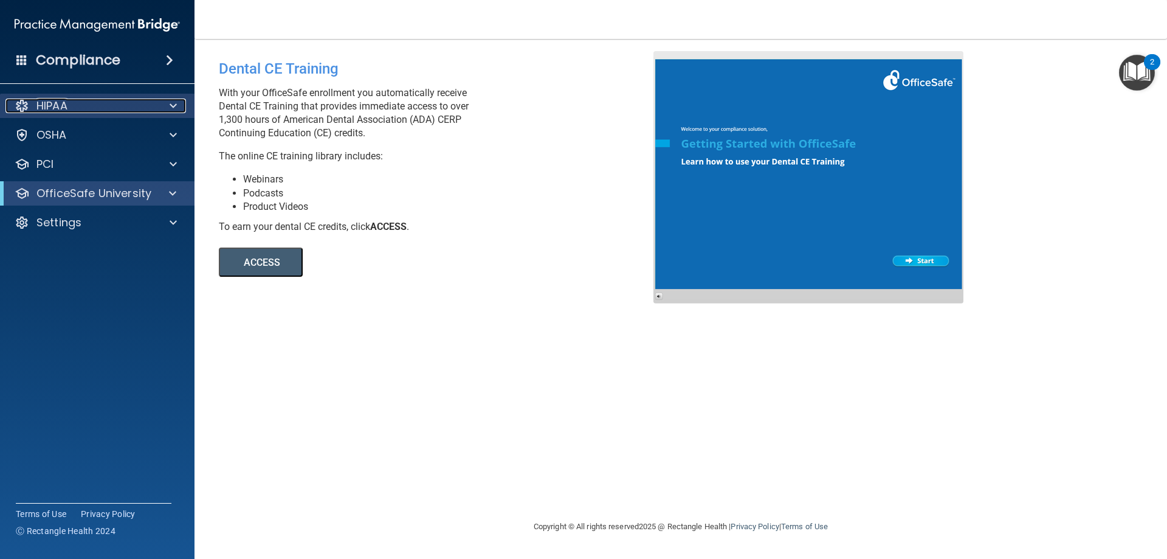
click at [102, 102] on div "HIPAA" at bounding box center [80, 105] width 151 height 15
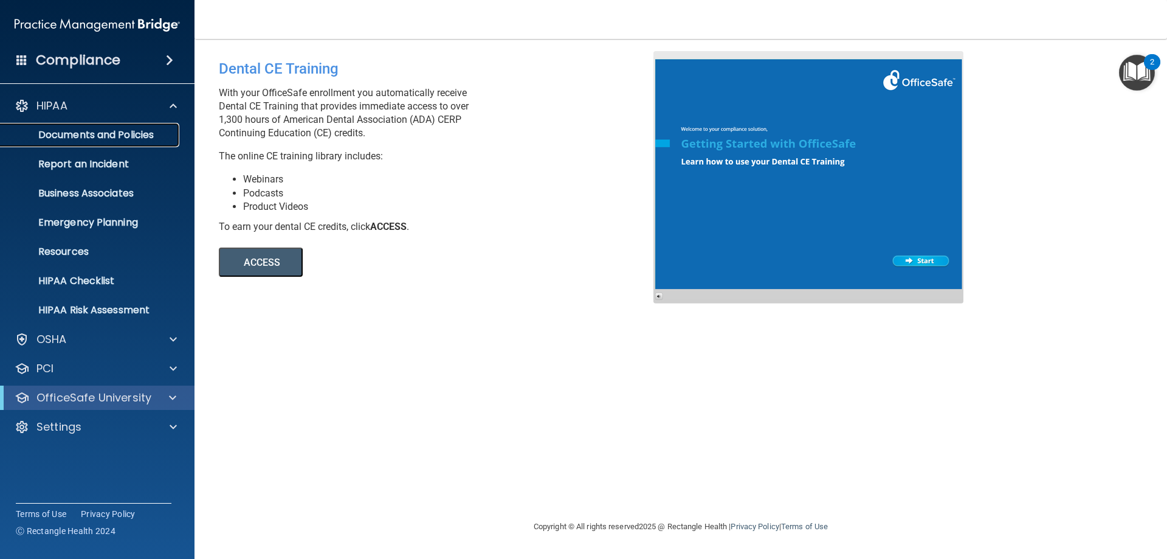
click at [102, 139] on p "Documents and Policies" at bounding box center [91, 135] width 166 height 12
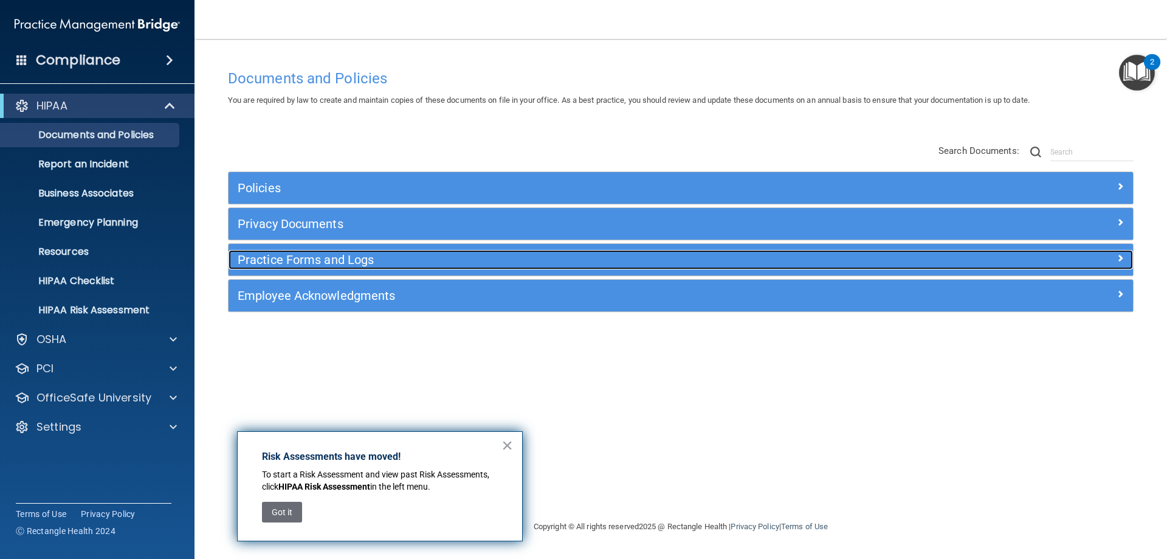
click at [414, 260] on h5 "Practice Forms and Logs" at bounding box center [568, 259] width 660 height 13
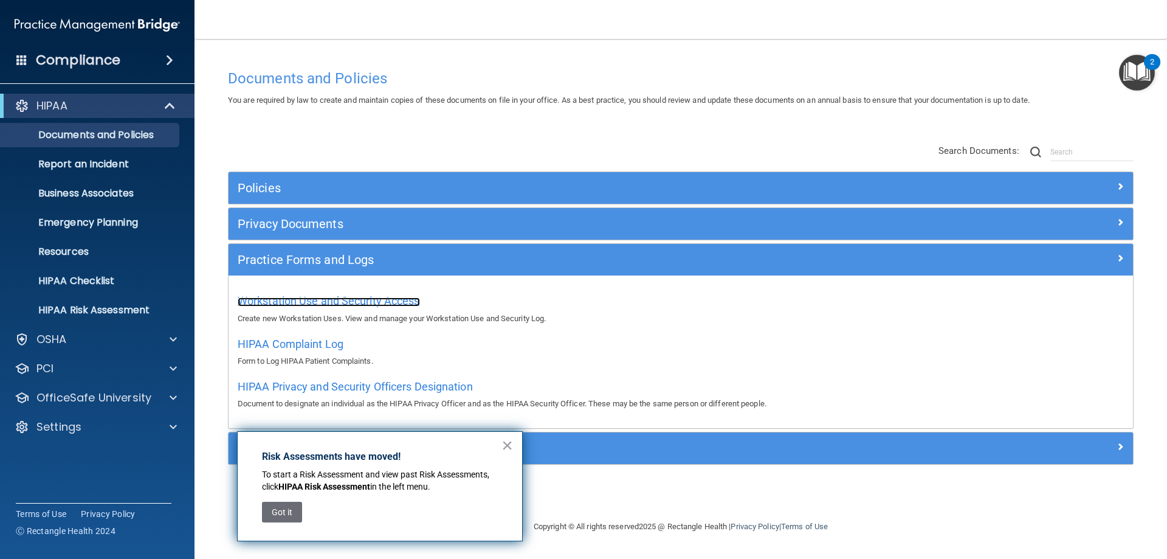
click at [363, 302] on span "Workstation Use and Security Access" at bounding box center [329, 300] width 182 height 13
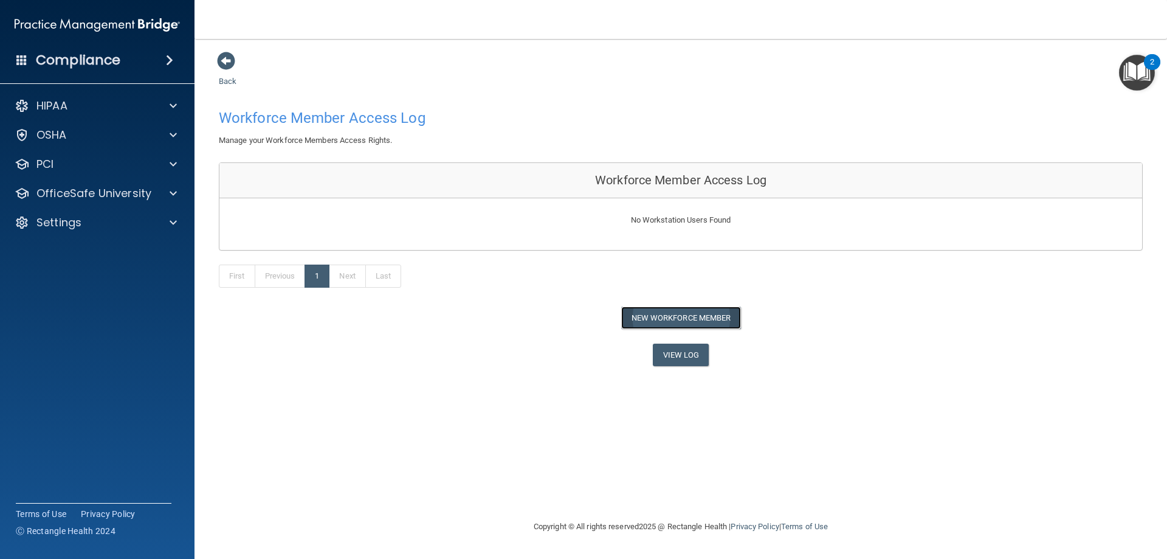
click at [683, 312] on button "New Workforce Member" at bounding box center [681, 317] width 120 height 22
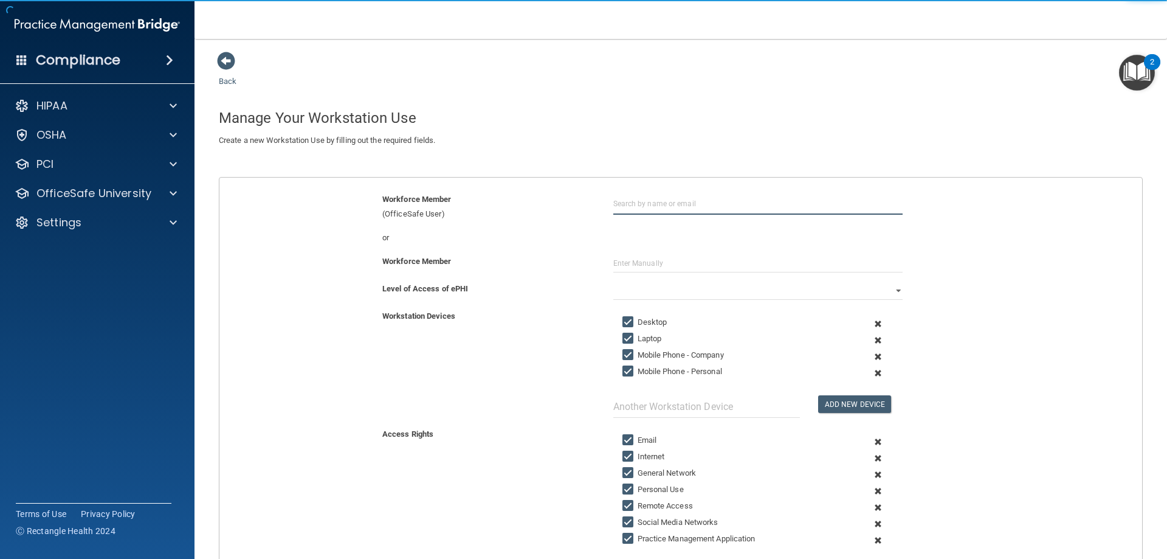
click at [666, 198] on input "text" at bounding box center [757, 203] width 289 height 22
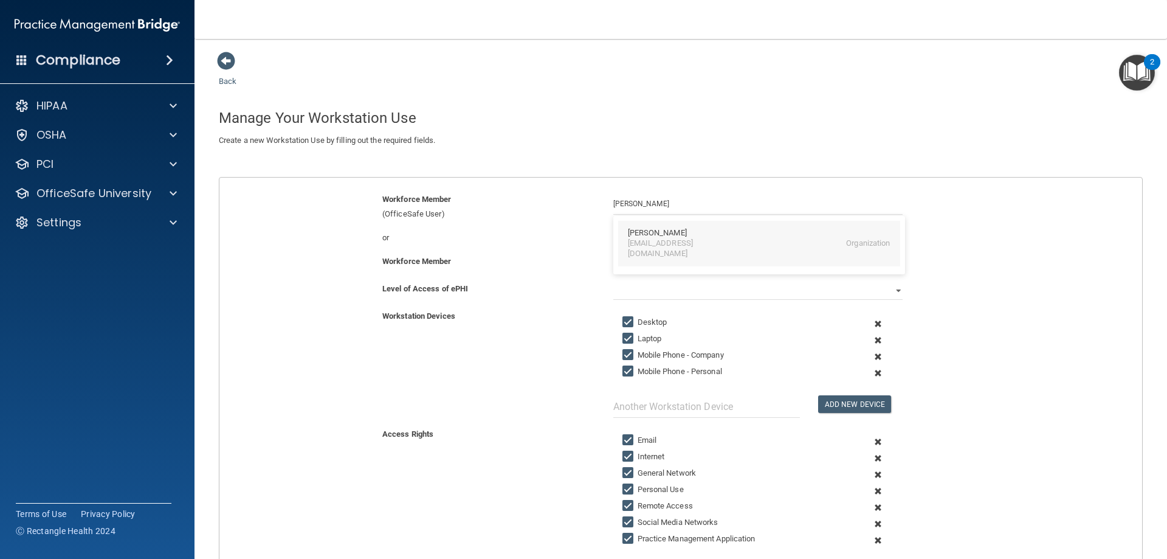
click at [686, 234] on div "Salima Saccoh" at bounding box center [759, 233] width 263 height 10
type input "Salima Saccoh"
click at [633, 294] on select "Full Limited None" at bounding box center [757, 290] width 289 height 18
click at [613, 281] on select "Full Limited None" at bounding box center [757, 290] width 289 height 18
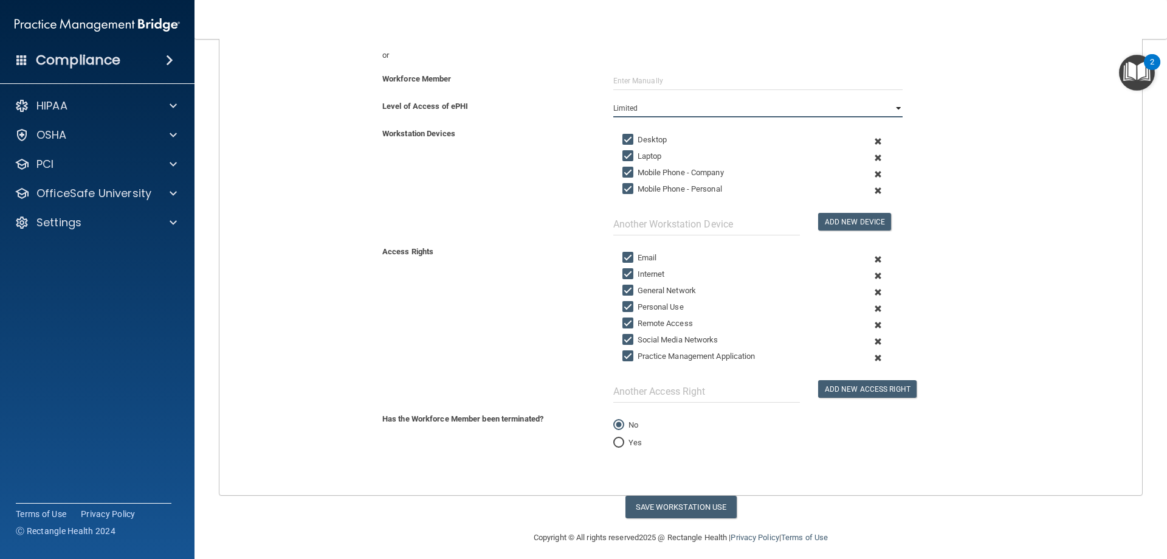
scroll to position [190, 0]
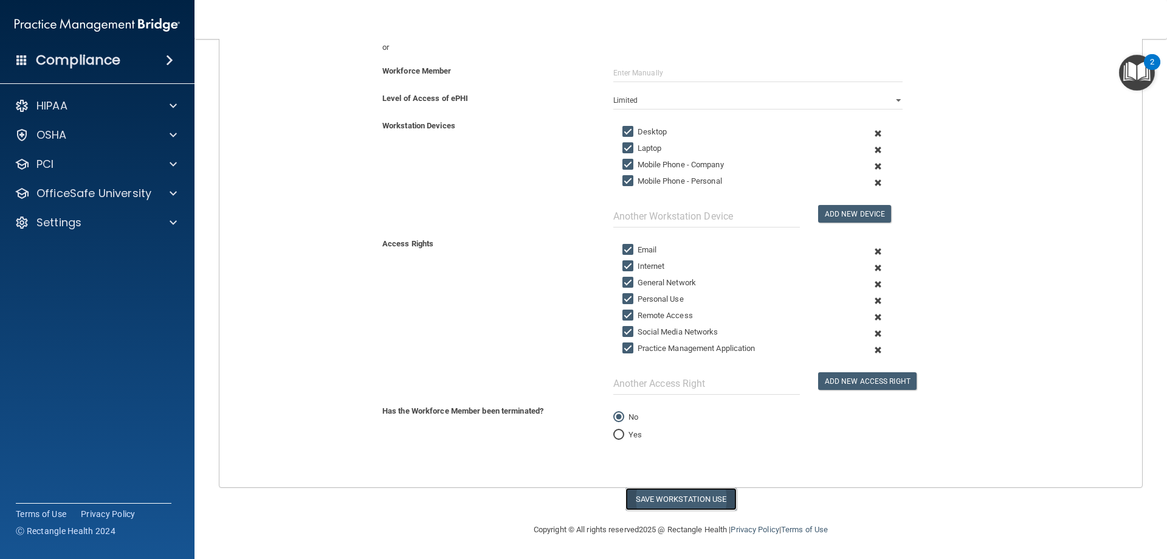
click at [679, 495] on button "Save Workstation Use" at bounding box center [680, 498] width 111 height 22
select select "? string:Full ?"
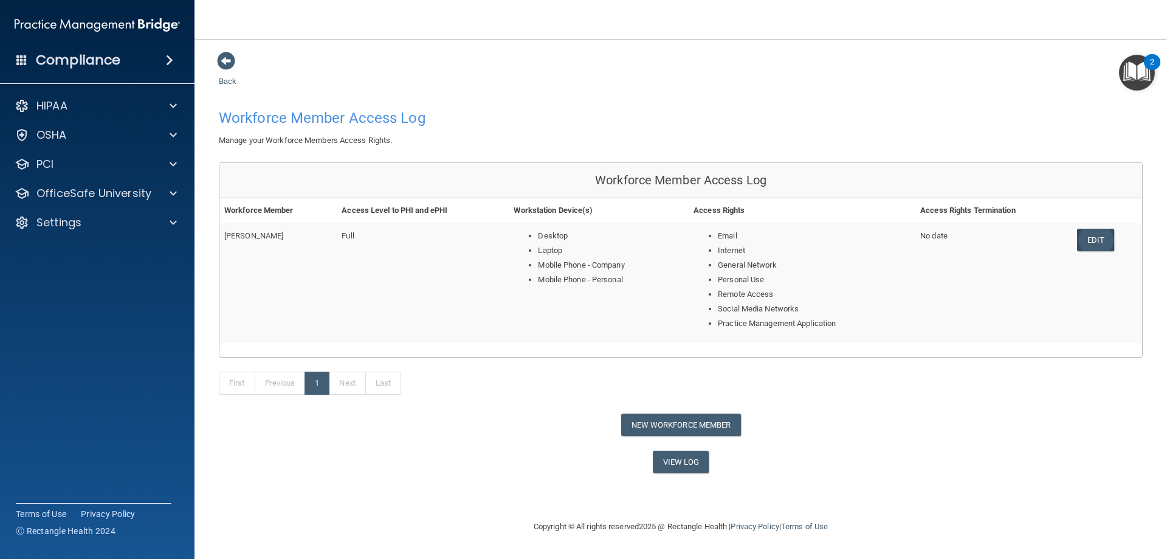
click at [1098, 239] on link "Edit" at bounding box center [1095, 240] width 37 height 22
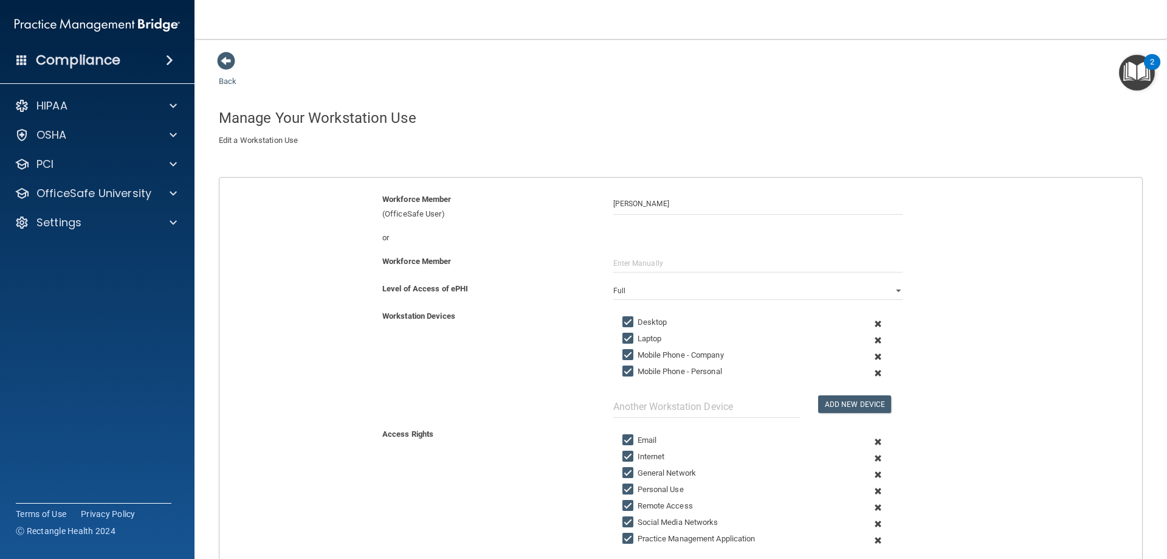
click at [228, 79] on link "Back" at bounding box center [228, 74] width 18 height 24
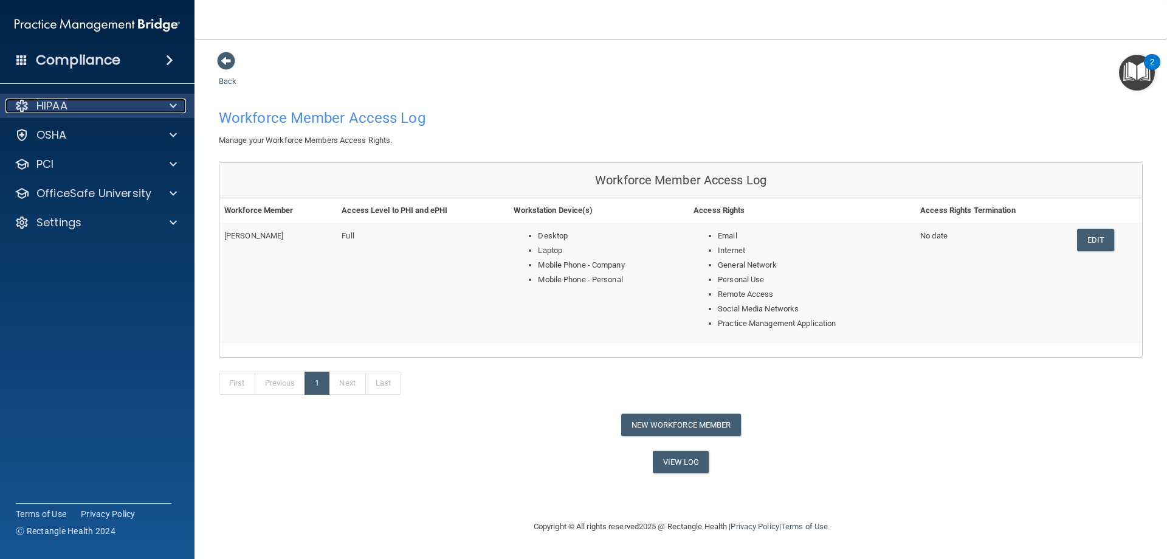
click at [103, 106] on div "HIPAA" at bounding box center [80, 105] width 151 height 15
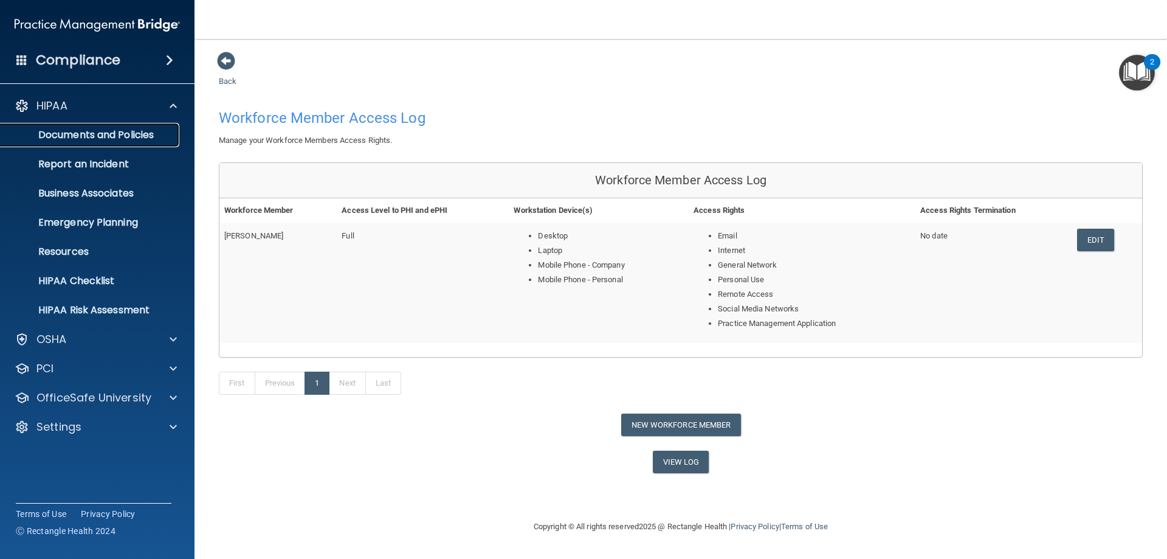
click at [99, 132] on p "Documents and Policies" at bounding box center [91, 135] width 166 height 12
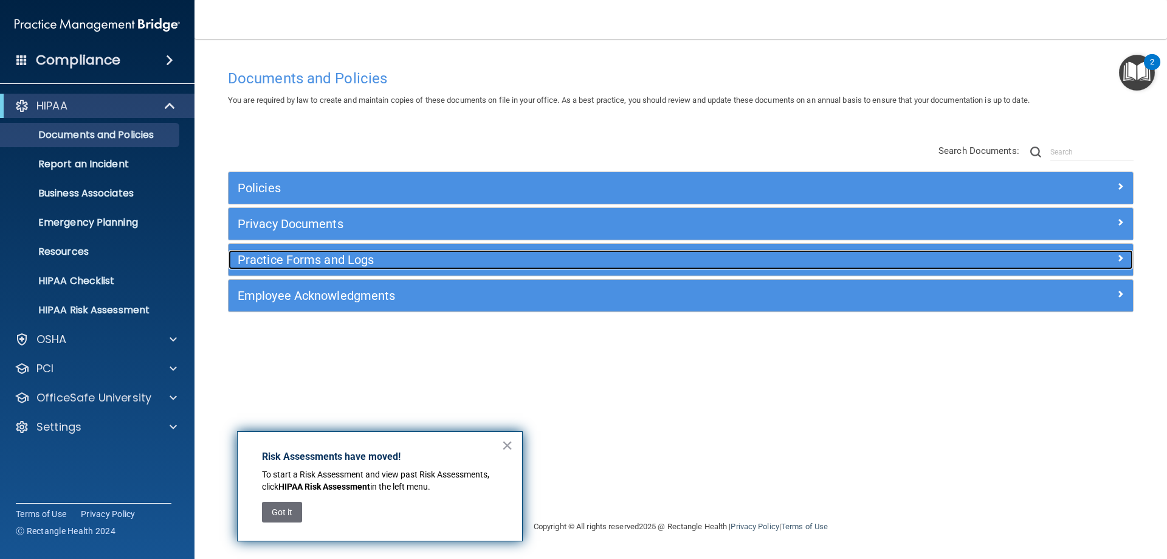
click at [316, 261] on h5 "Practice Forms and Logs" at bounding box center [568, 259] width 660 height 13
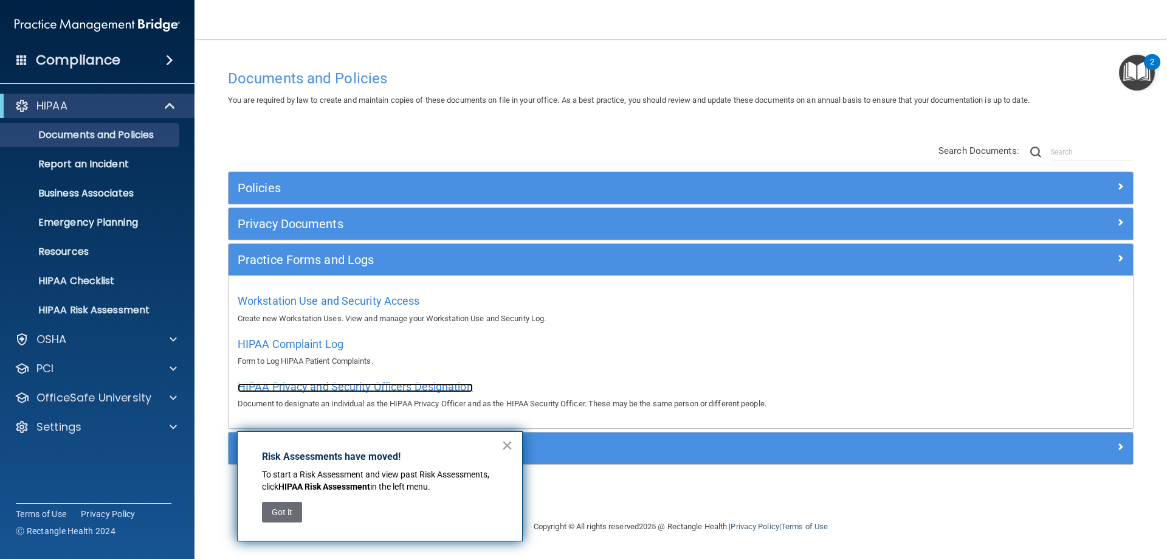
click at [380, 383] on span "HIPAA Privacy and Security Officers Designation" at bounding box center [355, 386] width 235 height 13
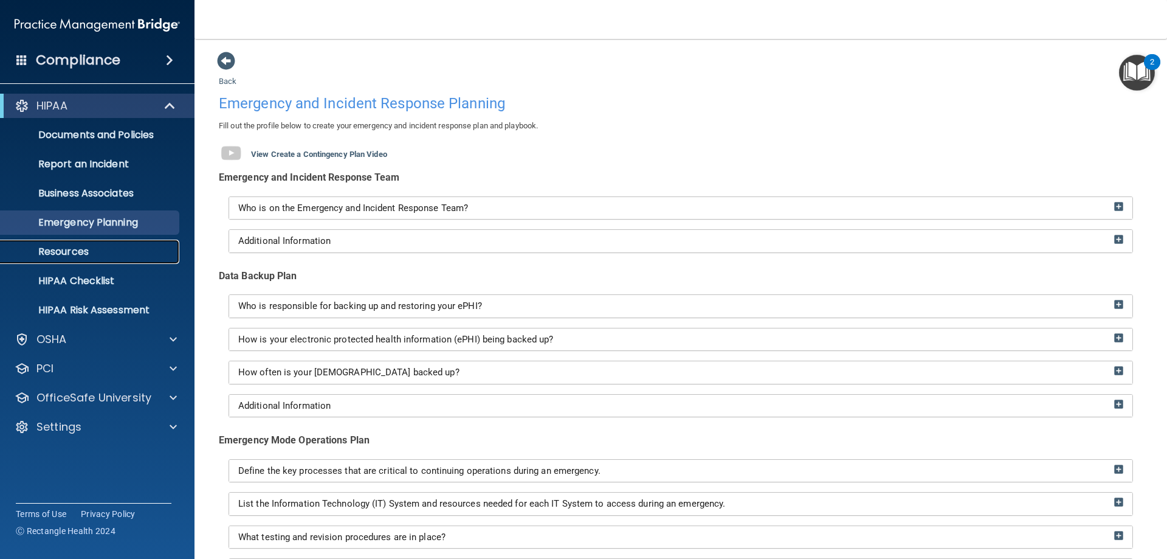
click at [80, 253] on p "Resources" at bounding box center [91, 252] width 166 height 12
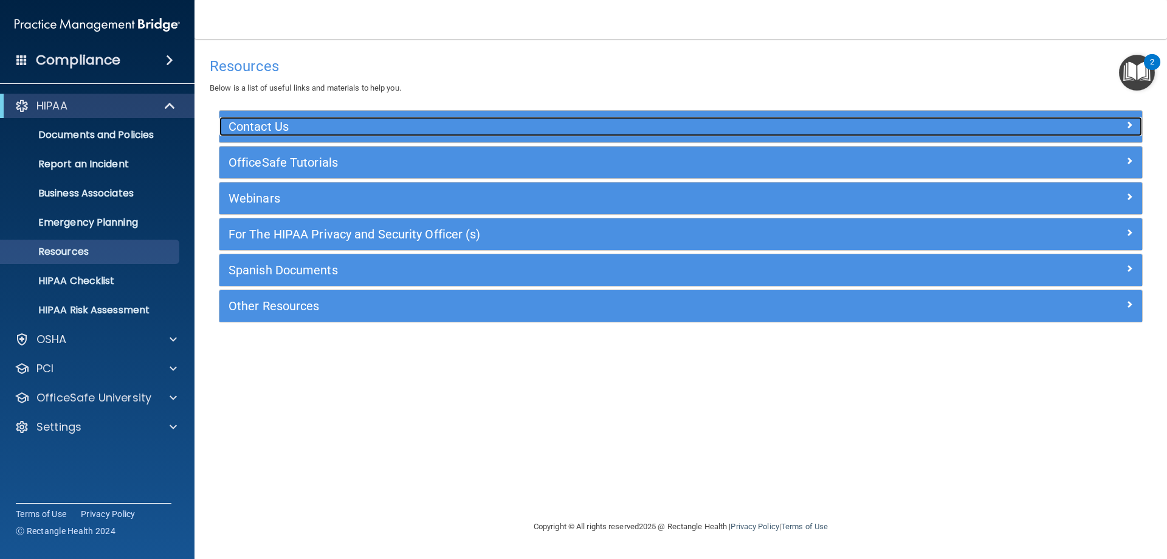
click at [319, 129] on h5 "Contact Us" at bounding box center [566, 126] width 674 height 13
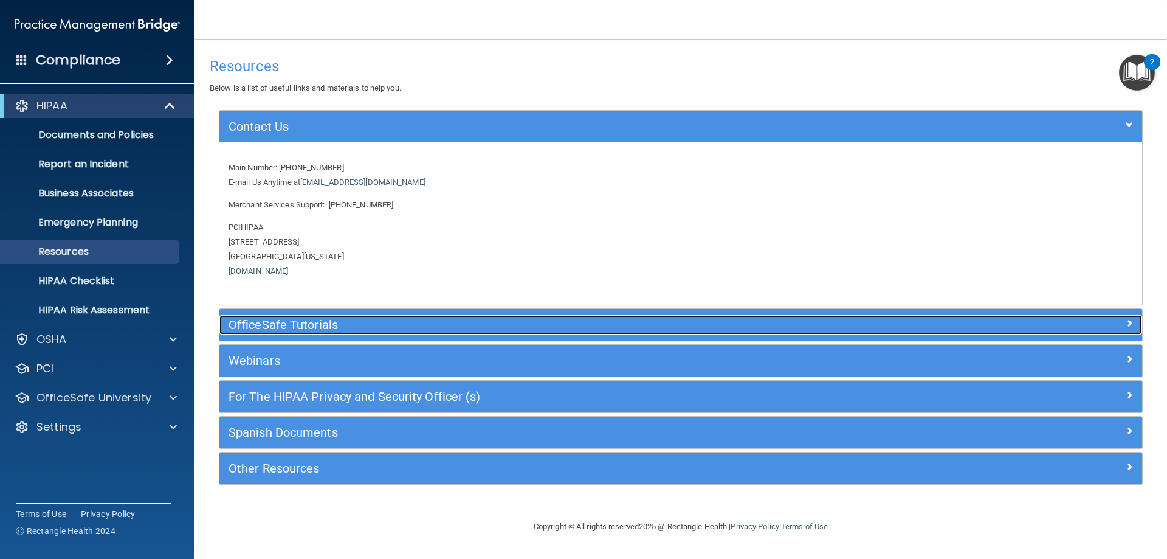
click at [325, 328] on h5 "OfficeSafe Tutorials" at bounding box center [566, 324] width 674 height 13
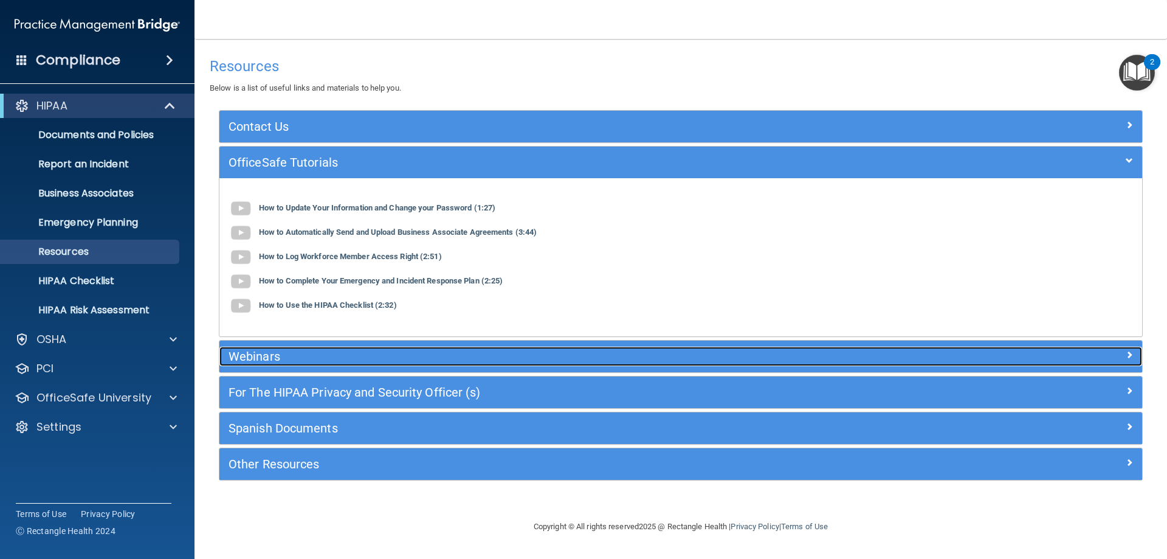
click at [384, 366] on div "Webinars" at bounding box center [565, 355] width 692 height 19
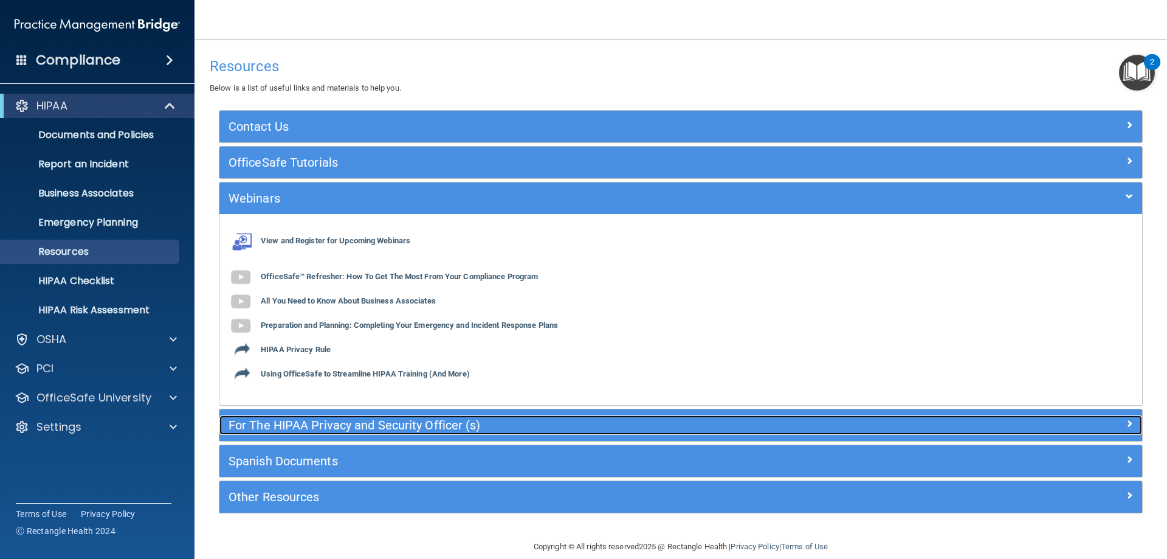
click at [322, 433] on div "For The HIPAA Privacy and Security Officer (s)" at bounding box center [565, 424] width 692 height 19
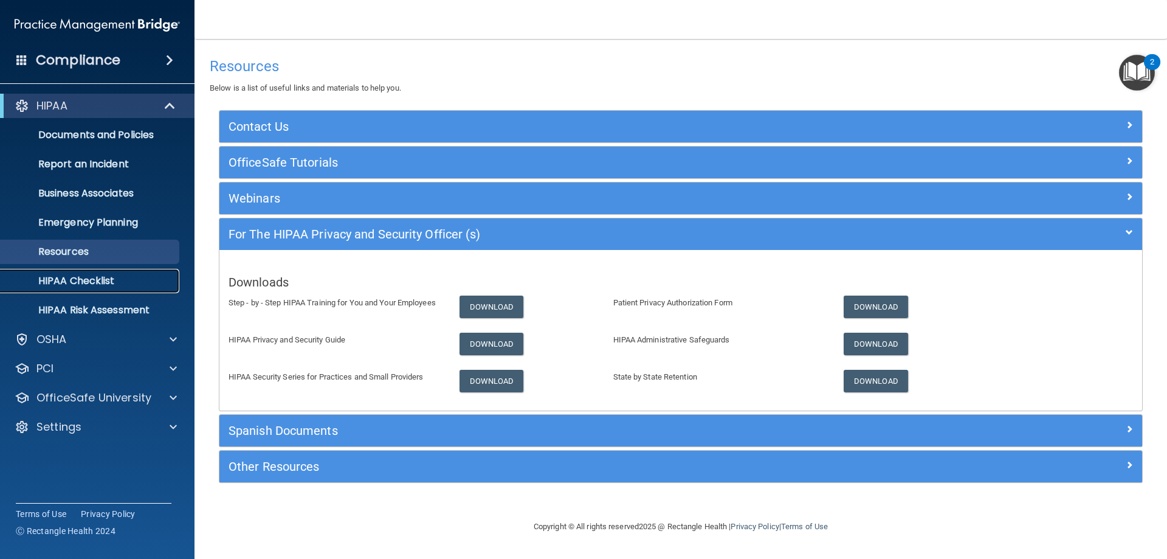
click at [77, 278] on p "HIPAA Checklist" at bounding box center [91, 281] width 166 height 12
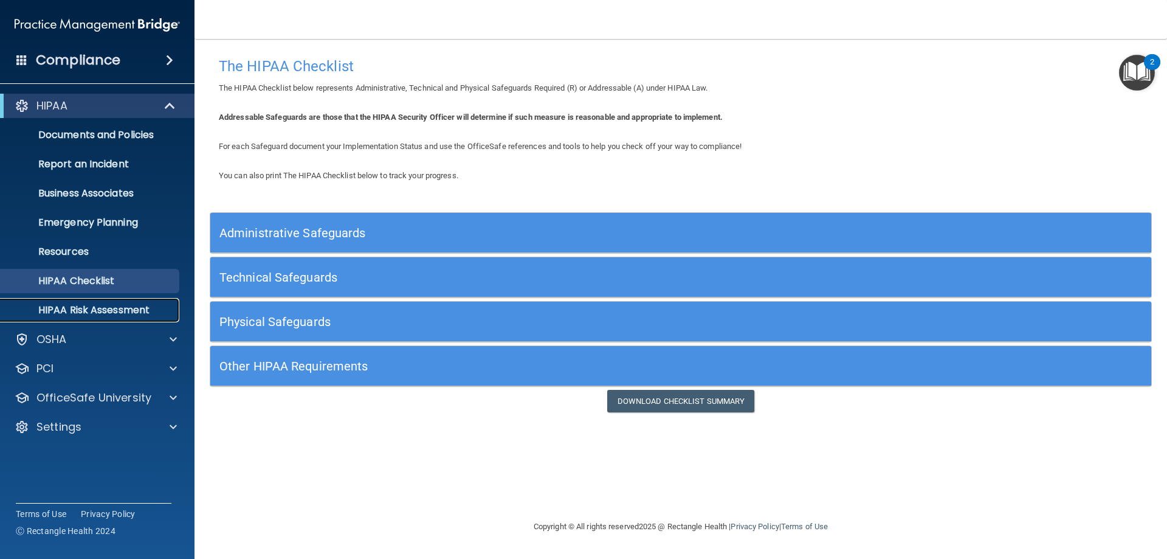
click at [64, 309] on p "HIPAA Risk Assessment" at bounding box center [91, 310] width 166 height 12
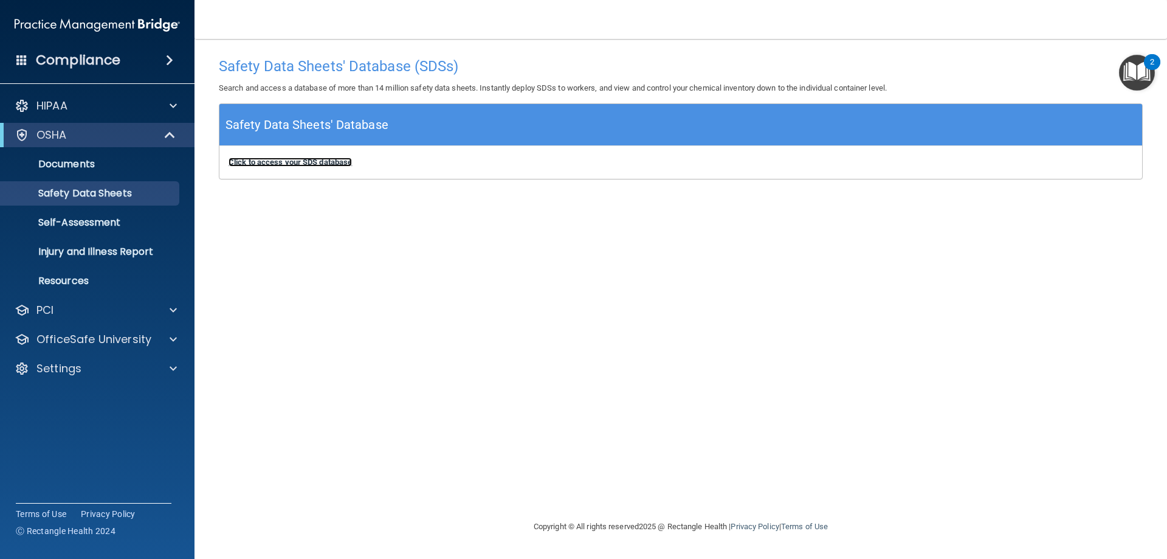
click at [283, 164] on b "Click to access your SDS database" at bounding box center [290, 161] width 123 height 9
click at [93, 222] on p "Self-Assessment" at bounding box center [91, 222] width 166 height 12
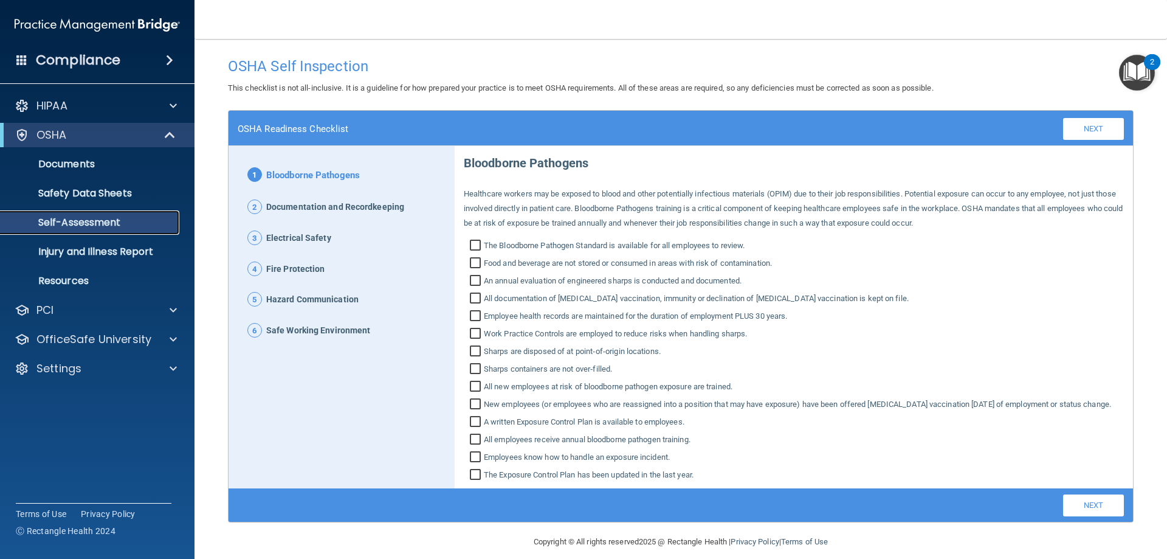
scroll to position [27, 0]
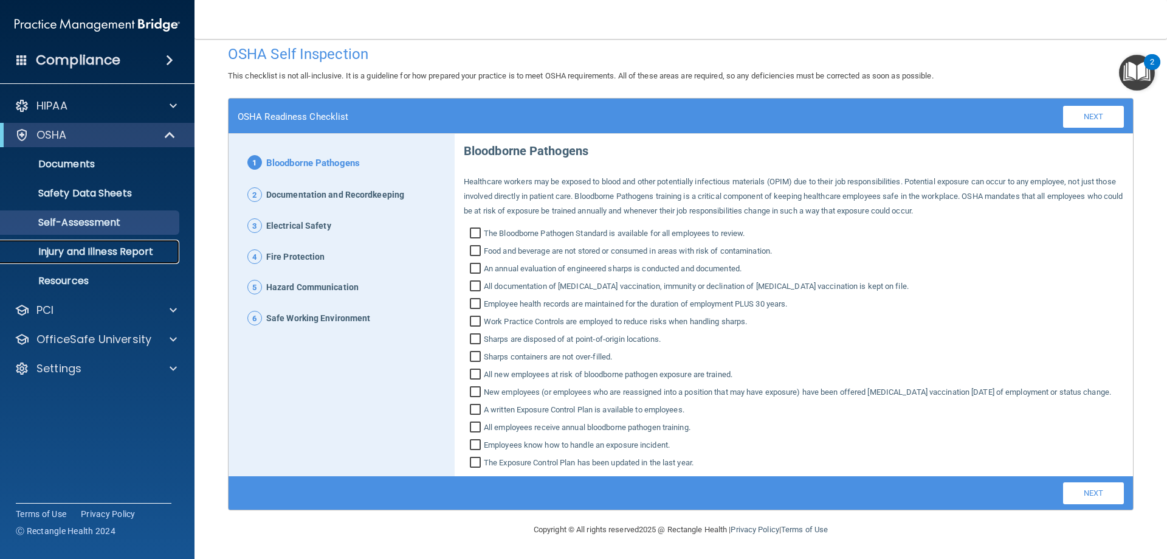
click at [72, 249] on p "Injury and Illness Report" at bounding box center [91, 252] width 166 height 12
